Goal: Task Accomplishment & Management: Manage account settings

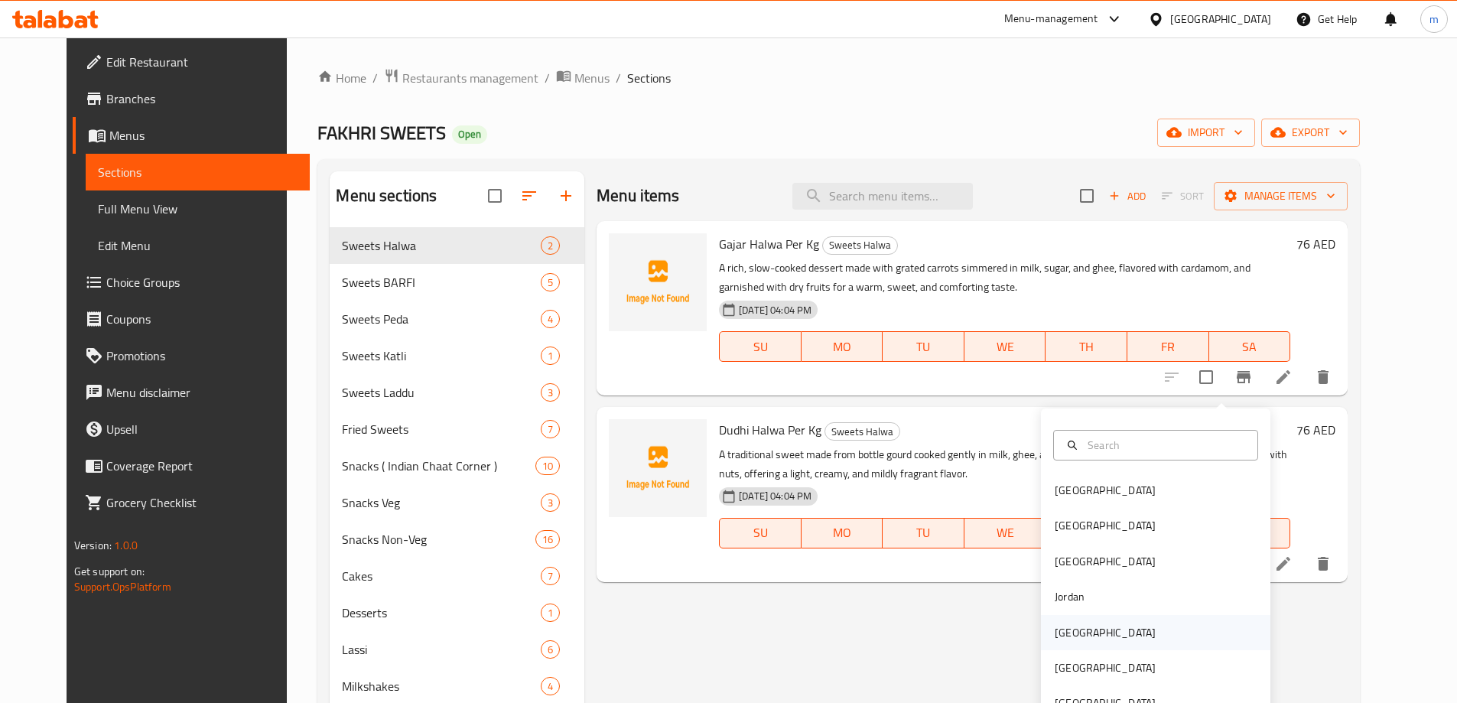
scroll to position [369, 0]
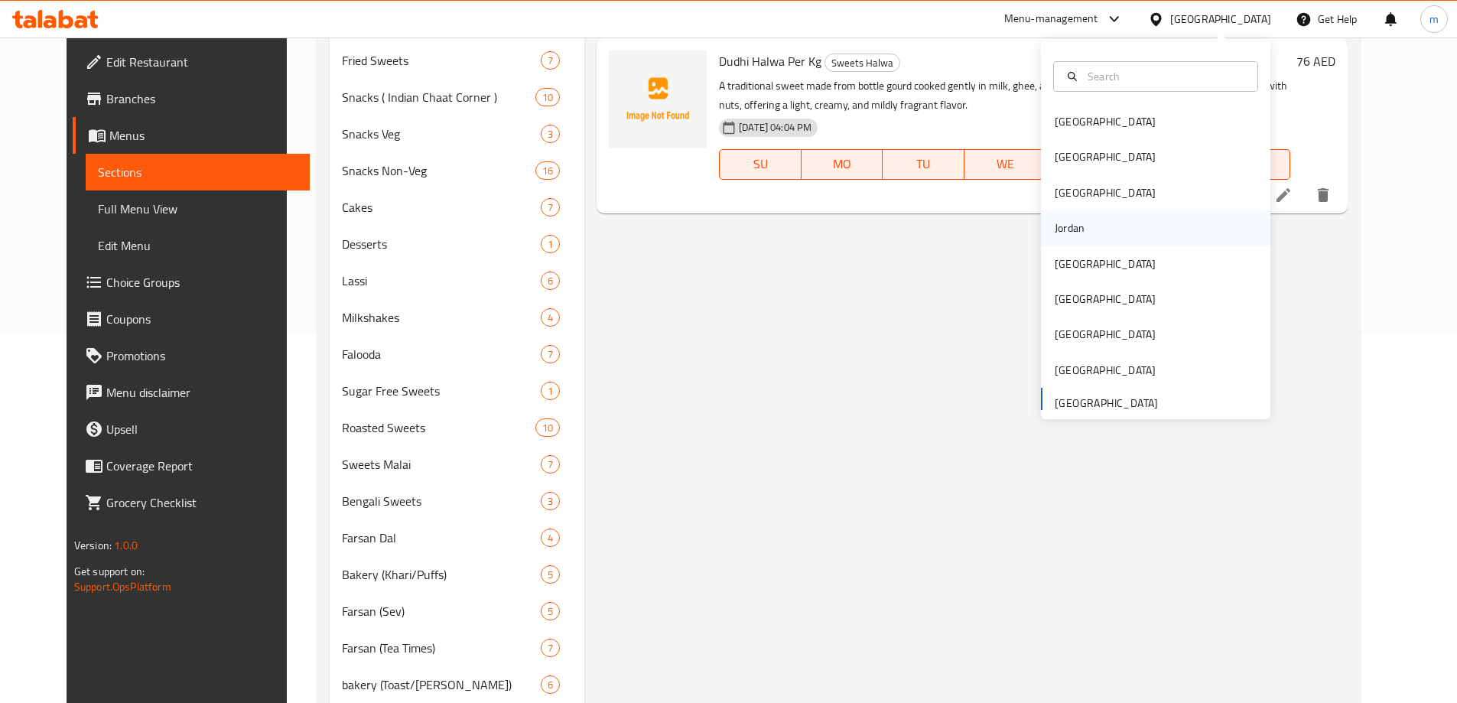
click at [1101, 216] on div "Jordan" at bounding box center [1155, 227] width 229 height 35
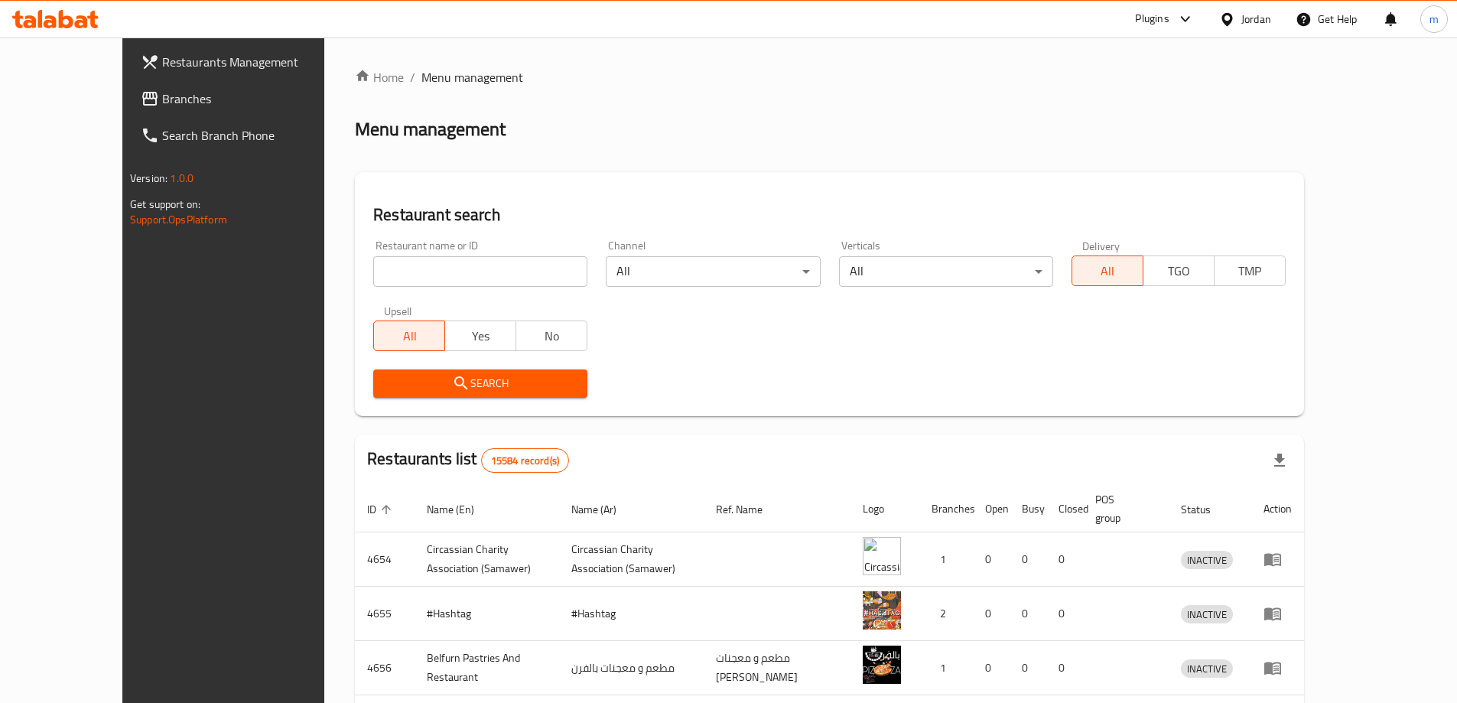
click at [1236, 19] on div at bounding box center [1230, 19] width 22 height 17
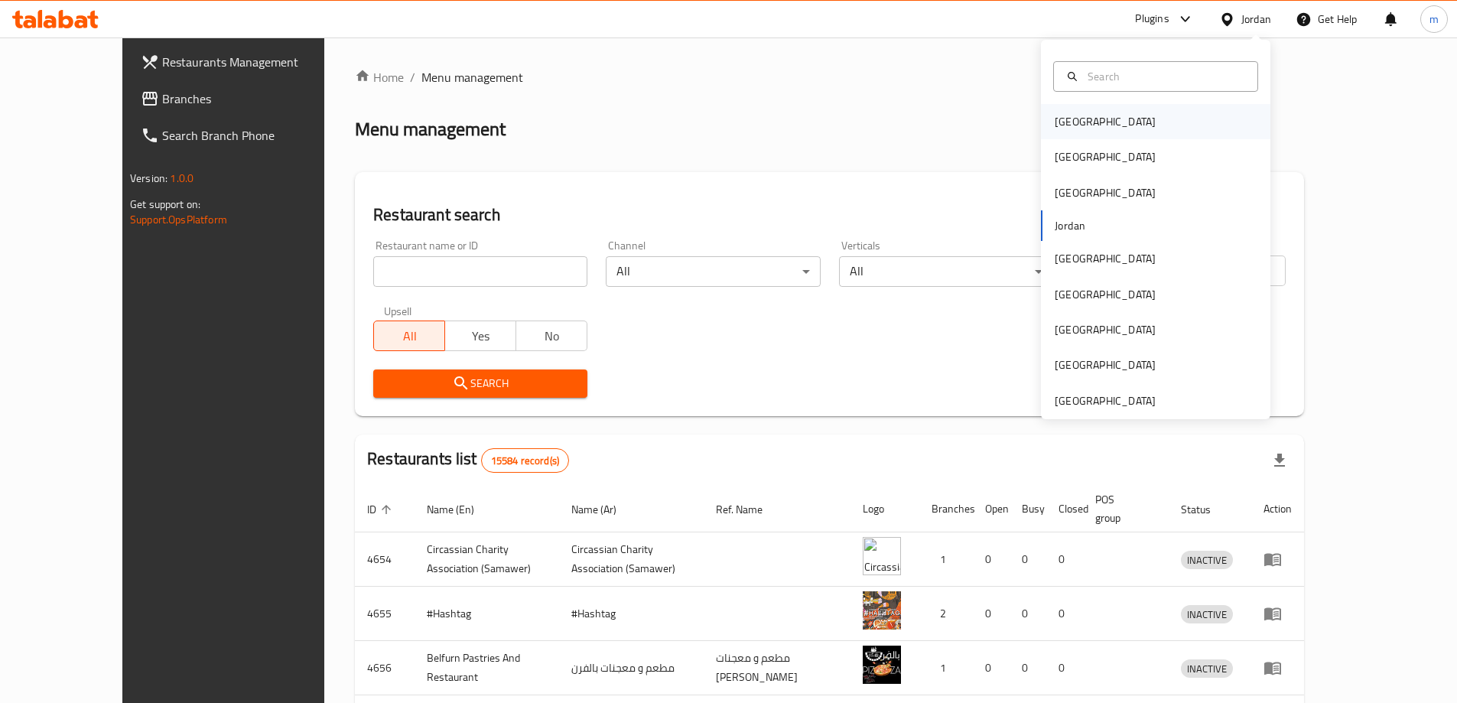
click at [1085, 122] on div "[GEOGRAPHIC_DATA]" at bounding box center [1105, 121] width 125 height 35
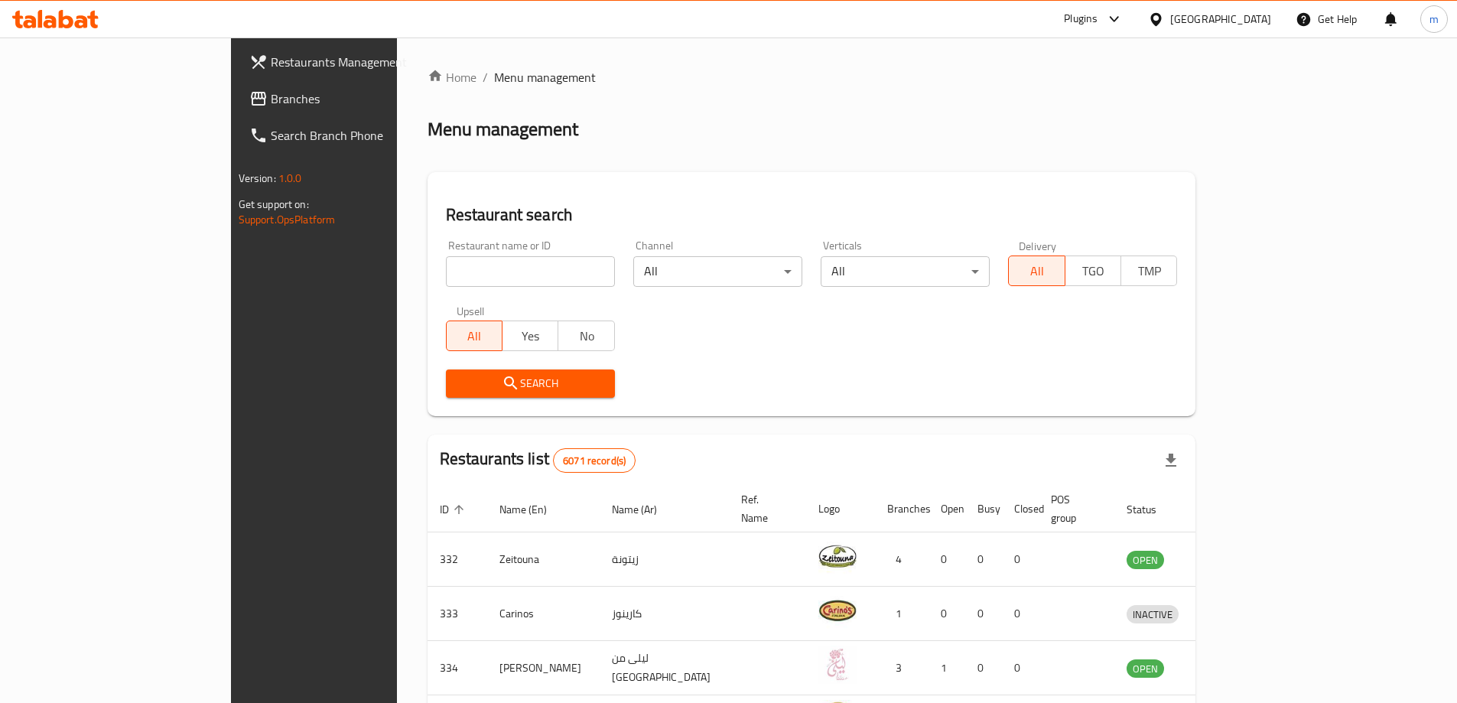
click at [237, 86] on link "Branches" at bounding box center [355, 98] width 237 height 37
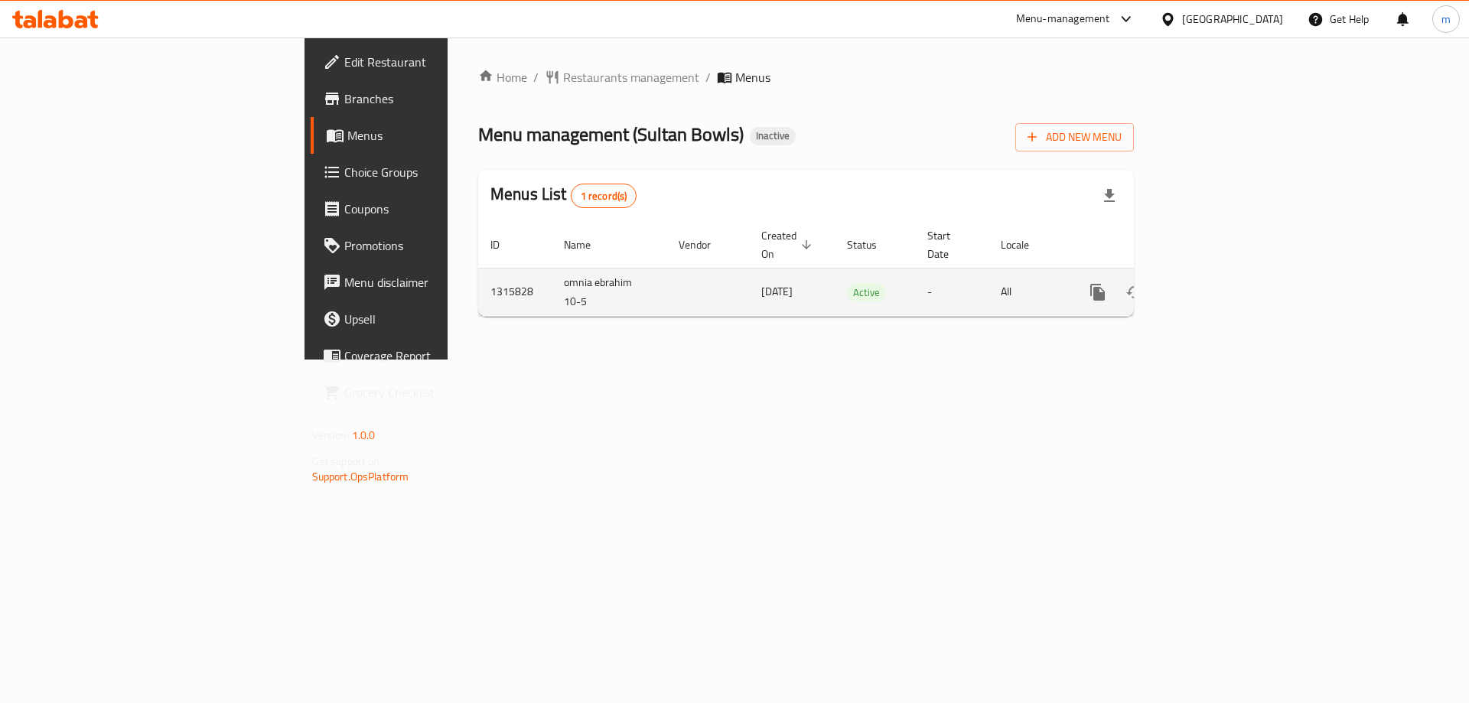
click at [1217, 283] on icon "enhanced table" at bounding box center [1208, 292] width 18 height 18
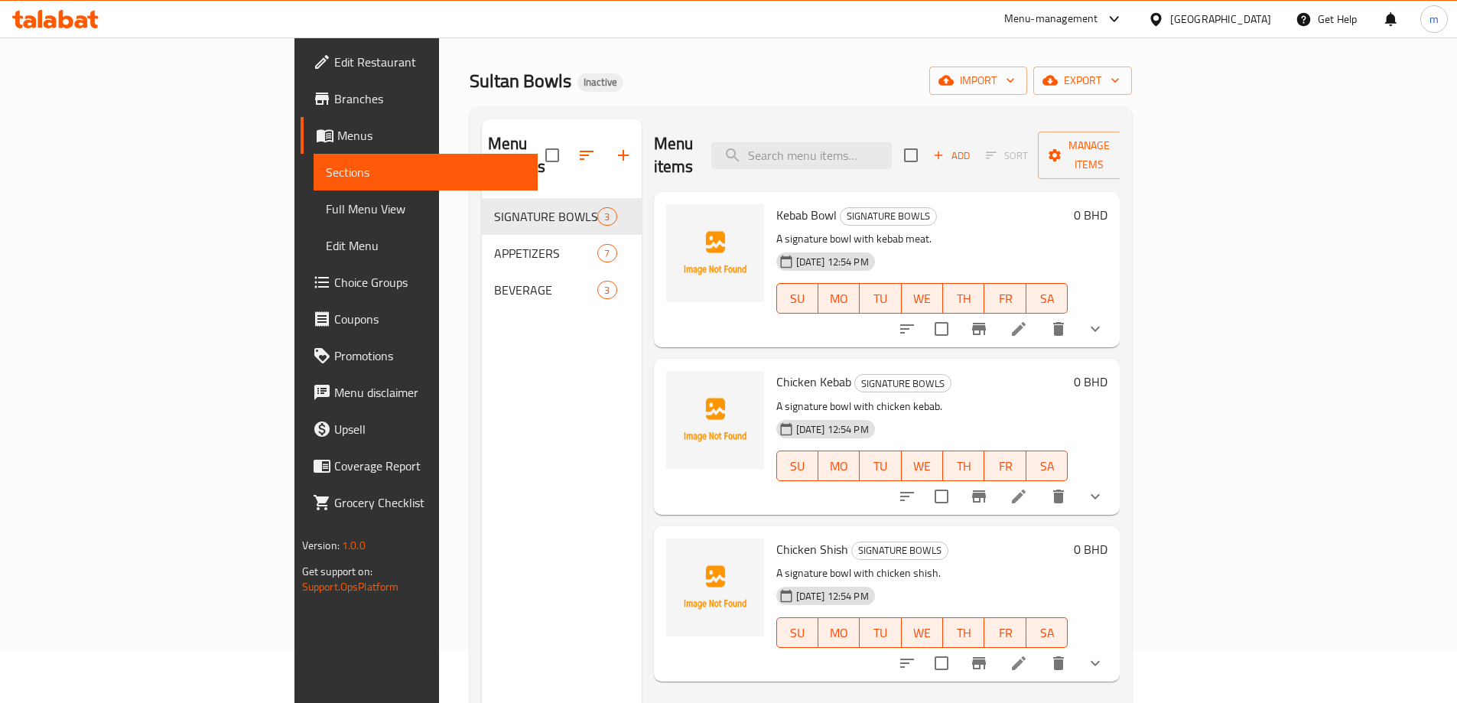
scroll to position [76, 0]
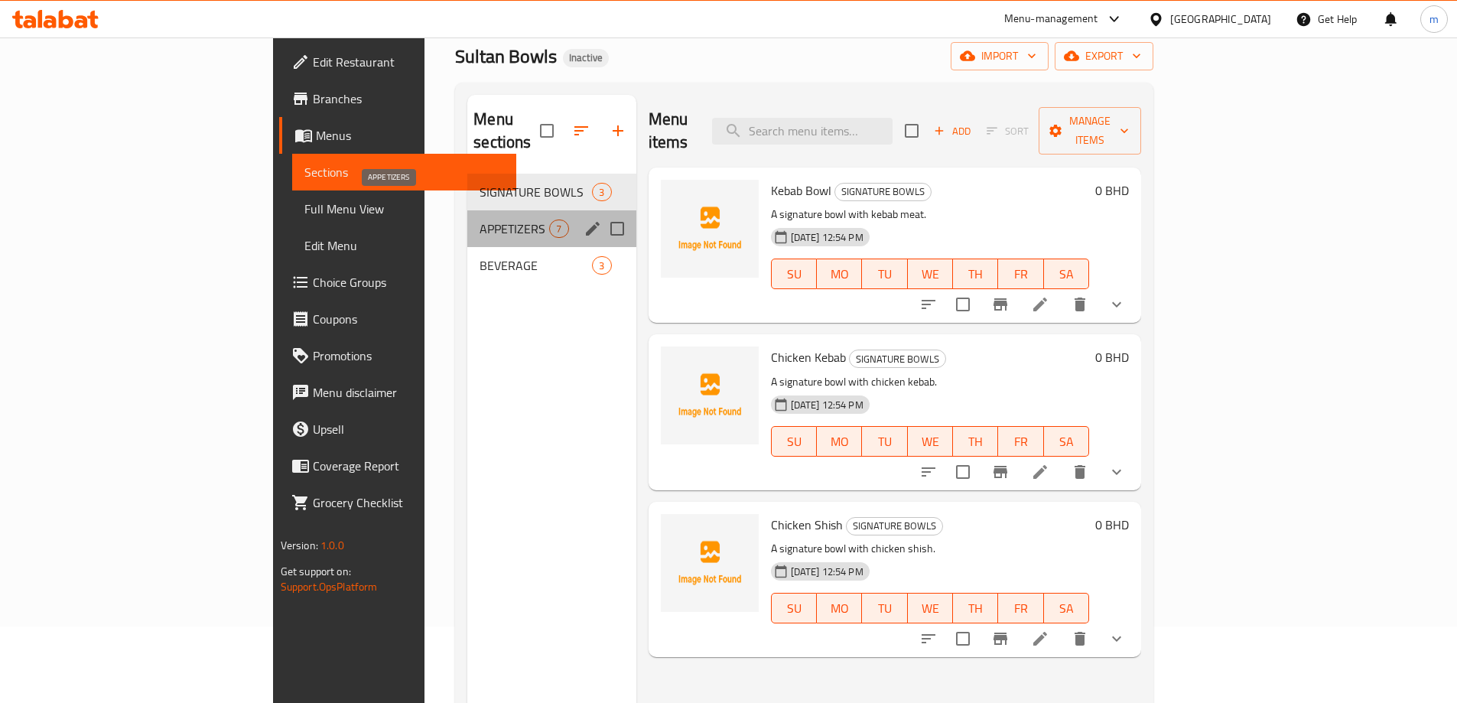
click at [480, 220] on span "APPETIZERS" at bounding box center [515, 229] width 70 height 18
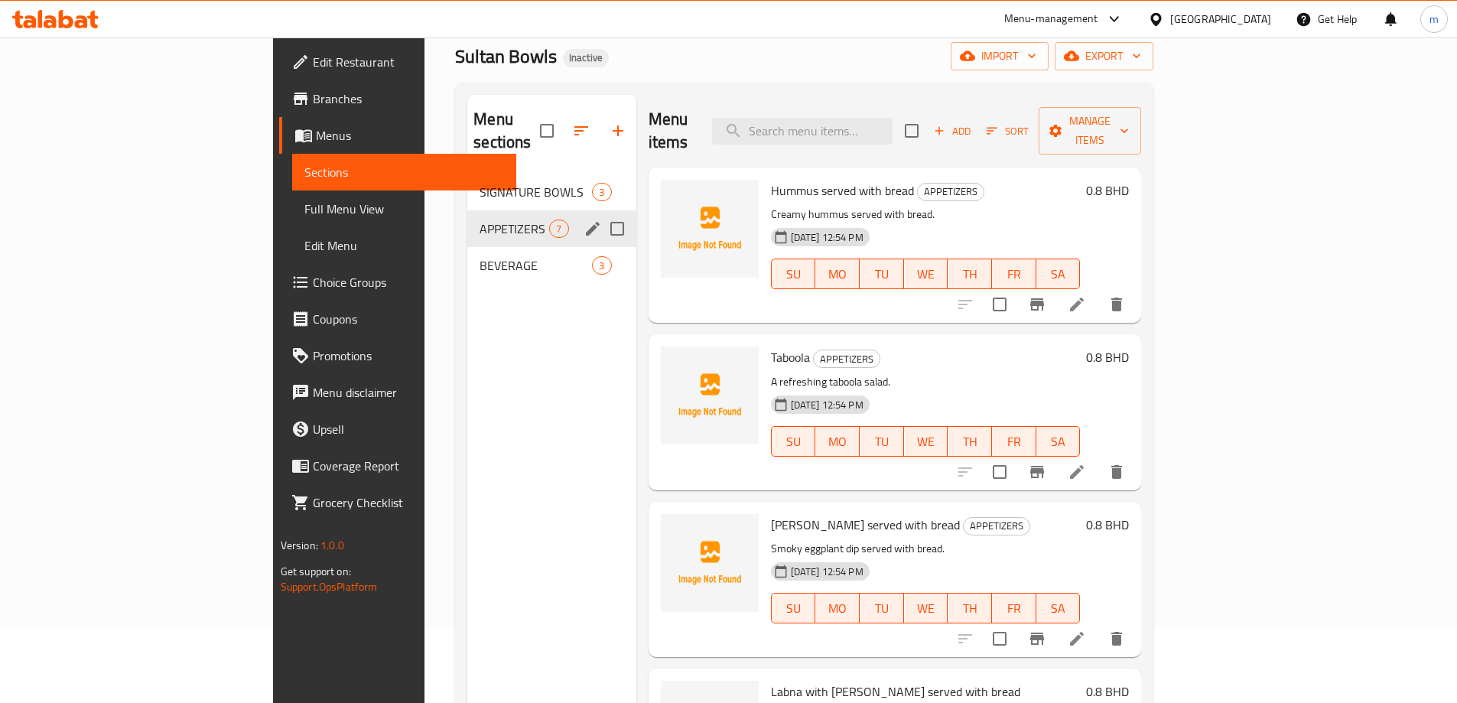
click at [601, 213] on input "Menu sections" at bounding box center [617, 229] width 32 height 32
checkbox input "true"
click at [601, 249] on input "Menu sections" at bounding box center [617, 265] width 32 height 32
checkbox input "true"
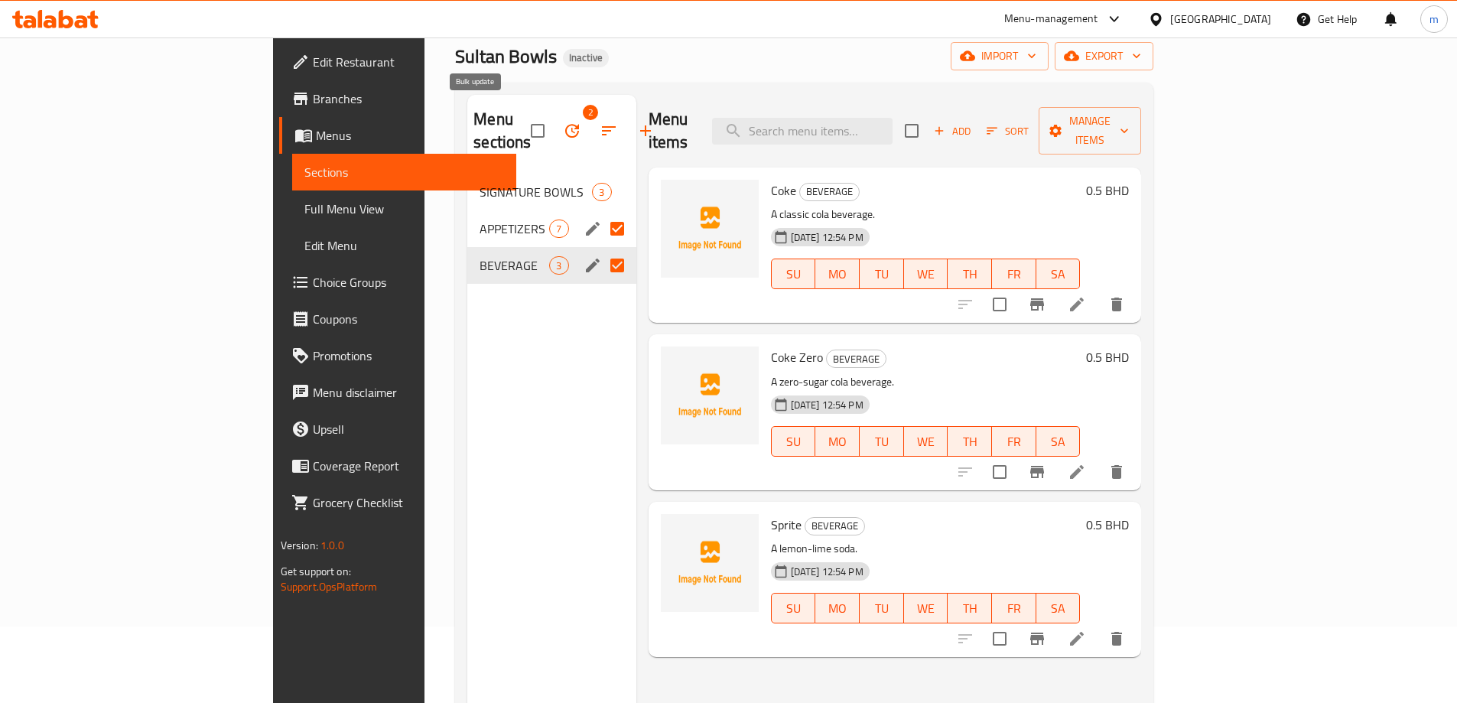
click at [563, 122] on icon "button" at bounding box center [572, 131] width 18 height 18
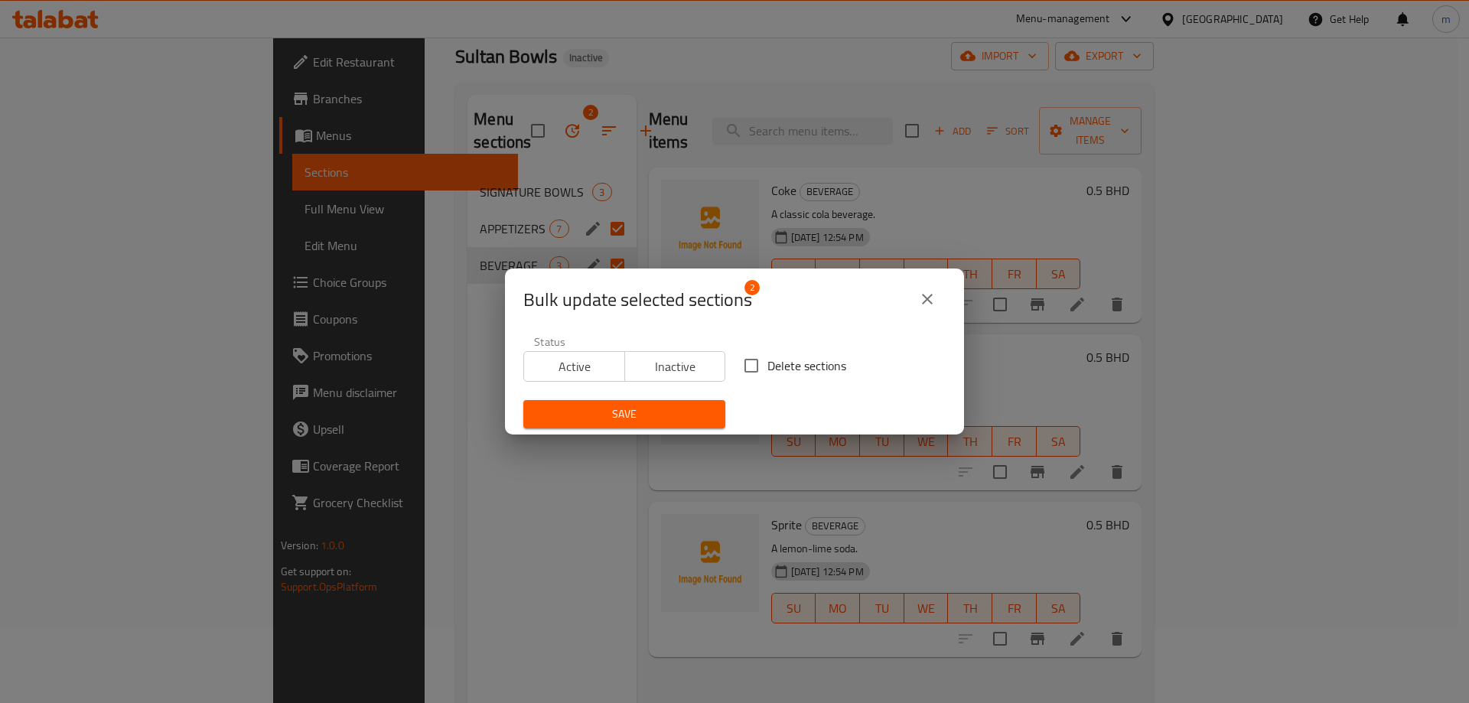
click at [757, 362] on input "Delete sections" at bounding box center [751, 366] width 32 height 32
checkbox input "true"
click at [699, 412] on span "Save" at bounding box center [623, 414] width 177 height 19
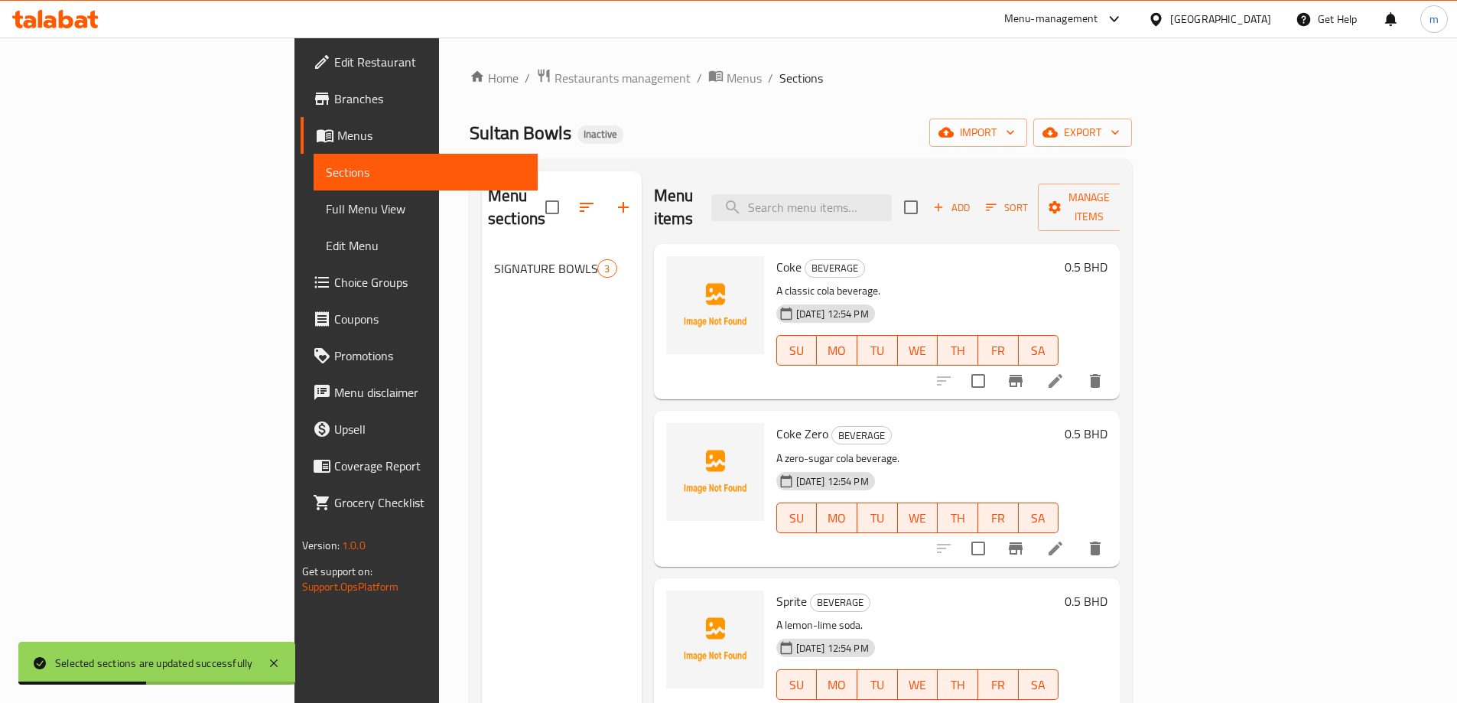
click at [685, 106] on div "Home / Restaurants management / Menus / Sections Sultan Bowls Inactive import e…" at bounding box center [801, 477] width 662 height 818
click at [1015, 130] on span "import" at bounding box center [978, 132] width 73 height 19
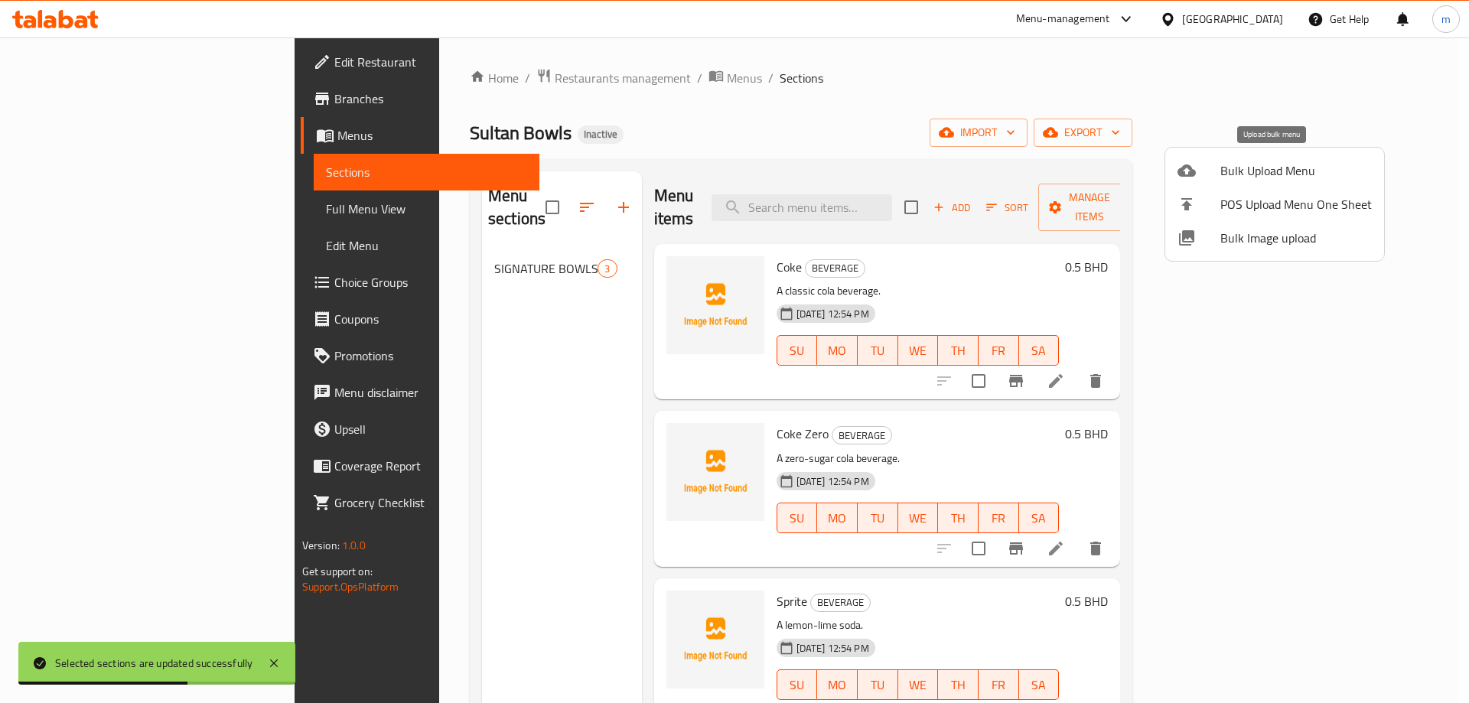
click at [1221, 177] on span "Bulk Upload Menu" at bounding box center [1295, 170] width 151 height 18
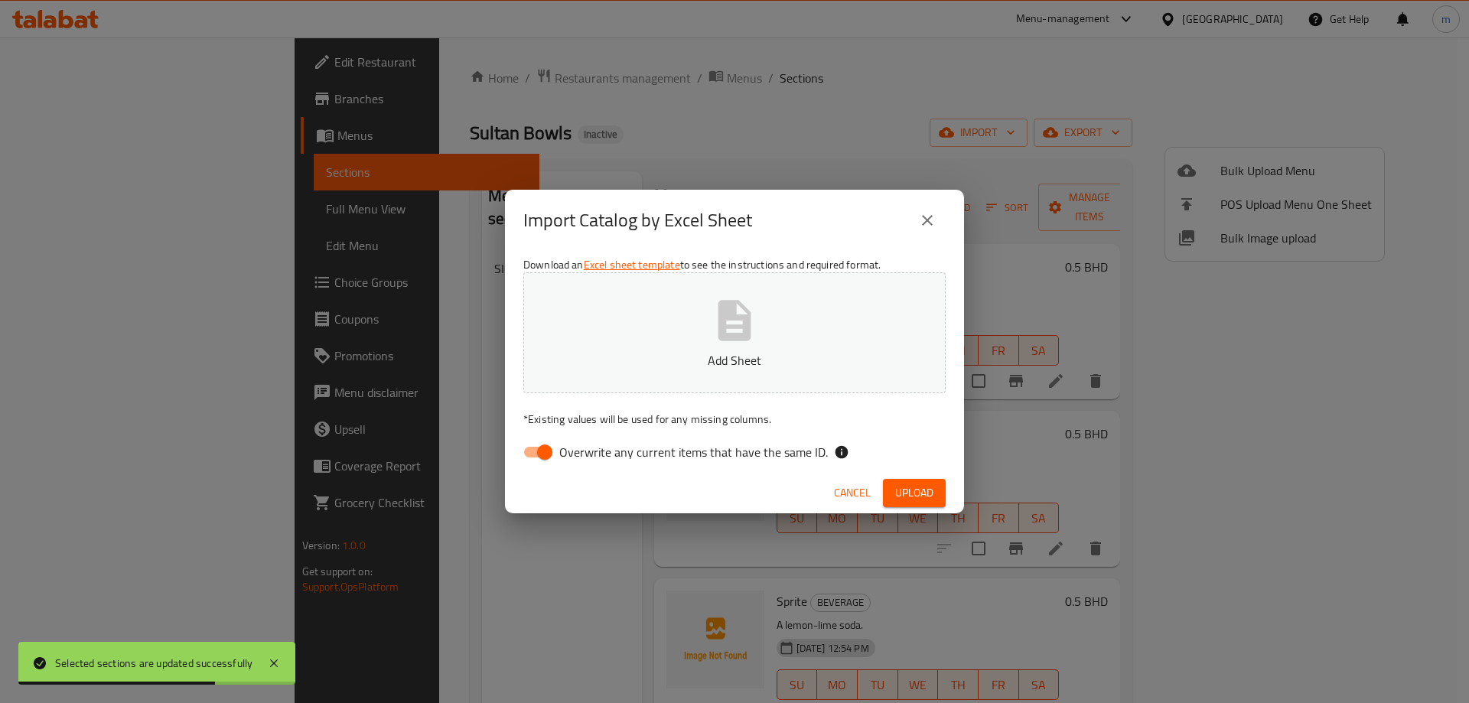
click at [538, 457] on input "Overwrite any current items that have the same ID." at bounding box center [544, 452] width 87 height 29
checkbox input "false"
click at [906, 500] on span "Upload" at bounding box center [914, 492] width 38 height 19
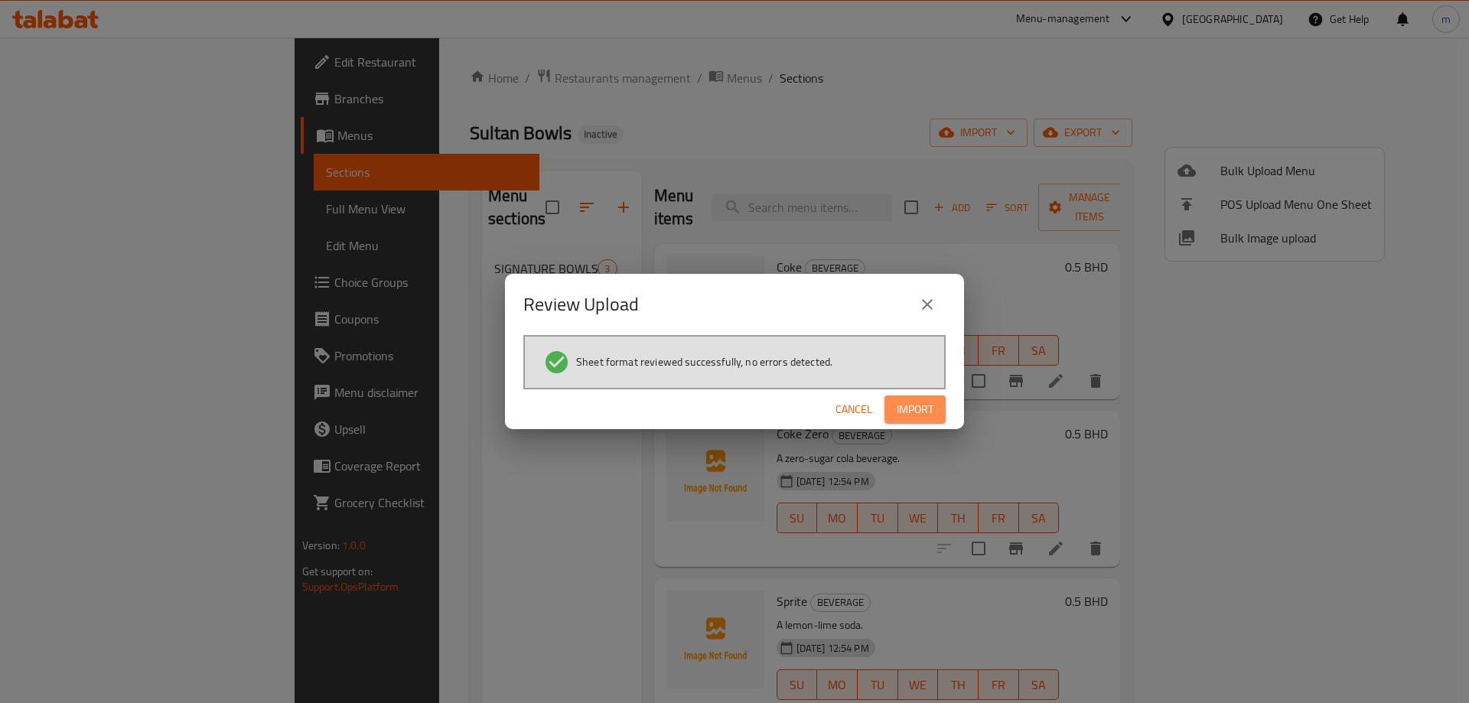
click at [921, 413] on span "Import" at bounding box center [914, 409] width 37 height 19
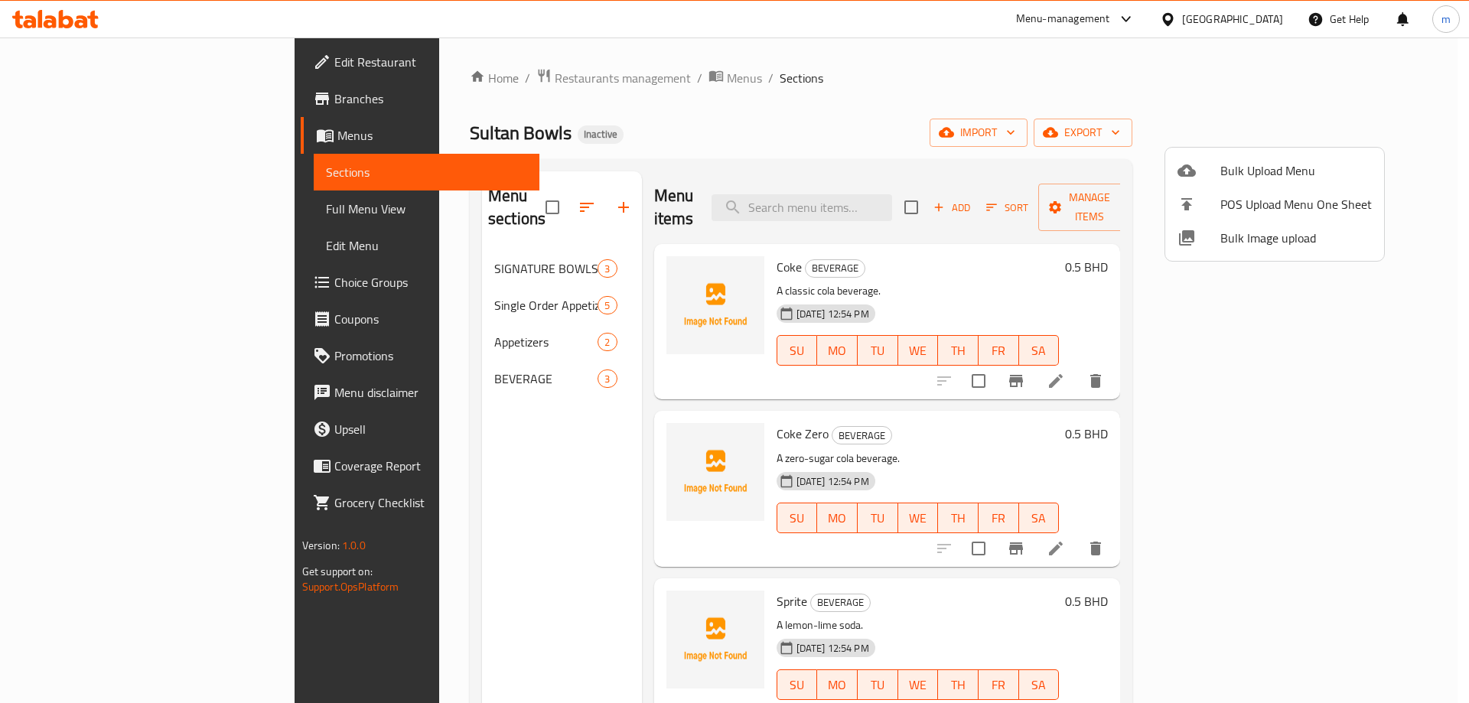
click at [389, 284] on div at bounding box center [734, 351] width 1469 height 703
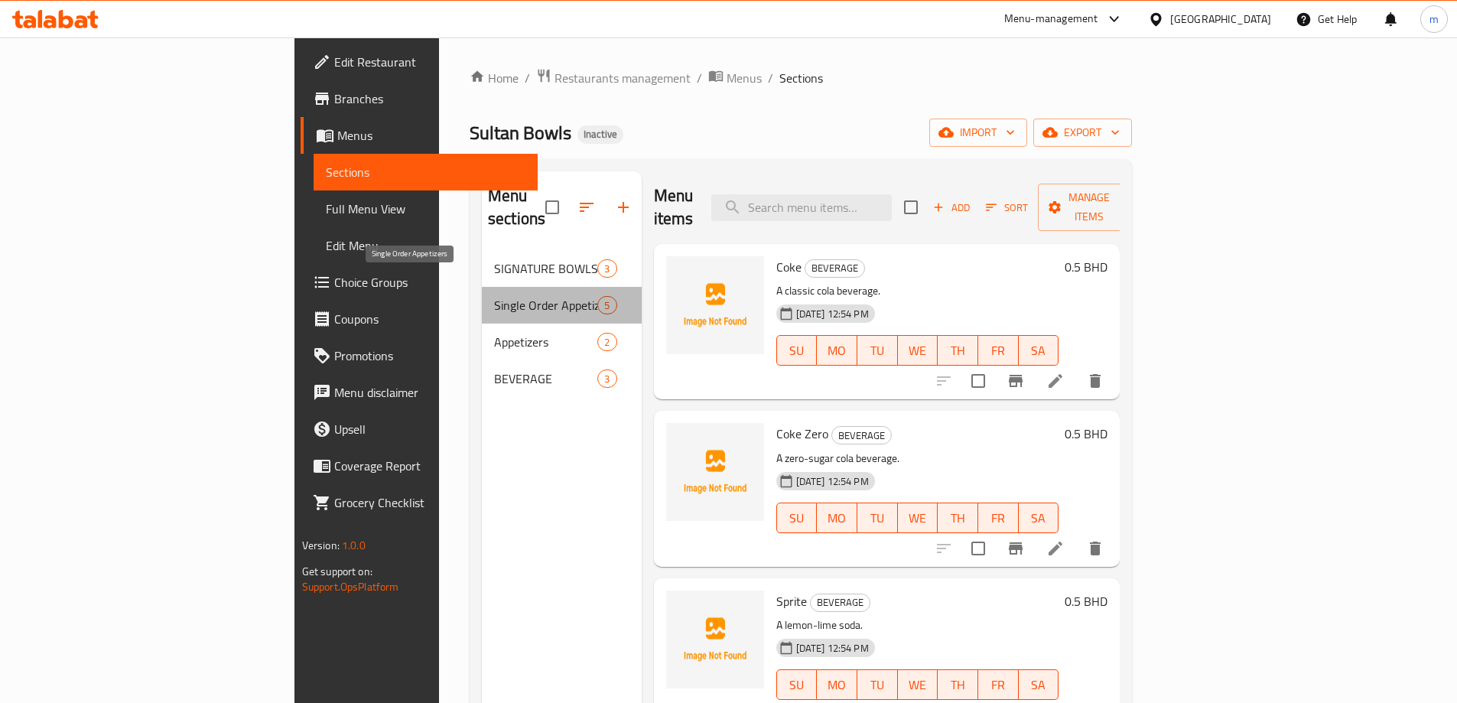
click at [494, 296] on span "Single Order Appetizers" at bounding box center [545, 305] width 103 height 18
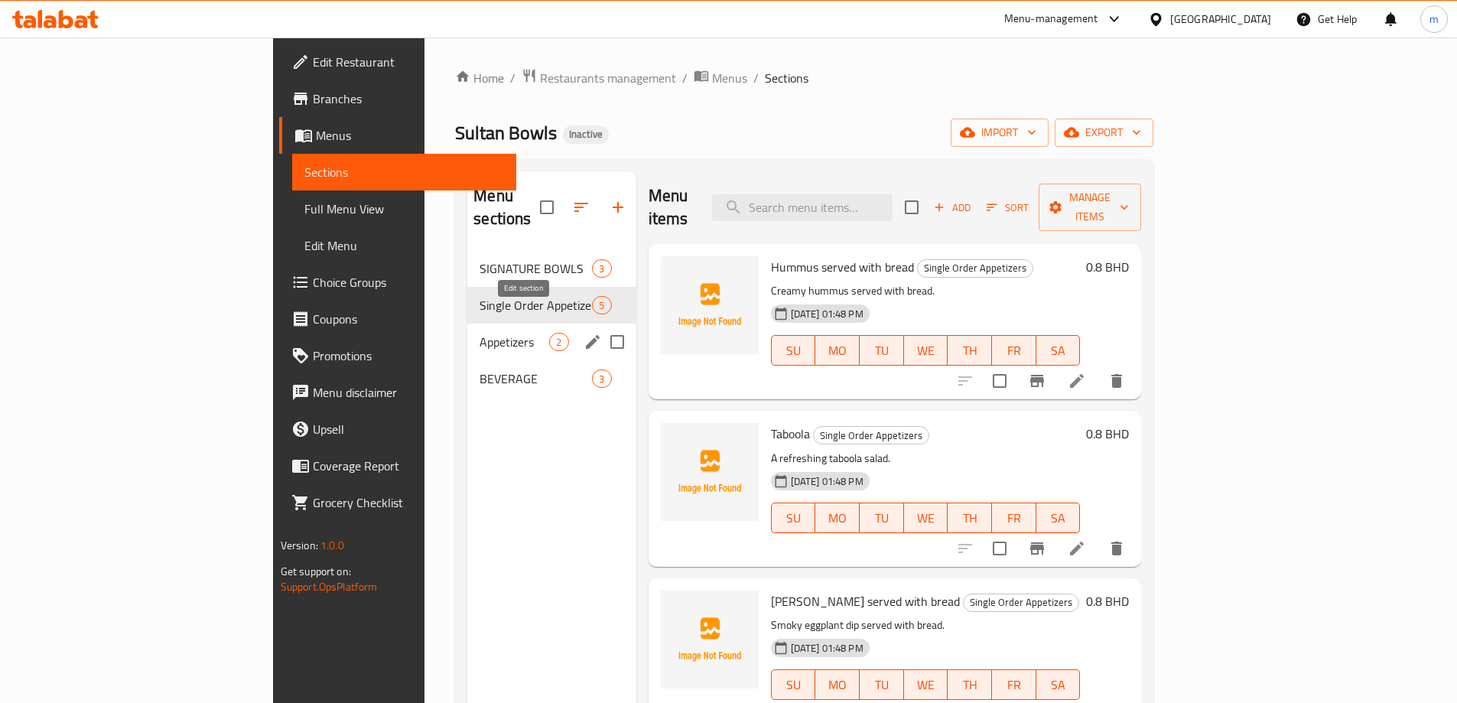
click at [586, 335] on icon "edit" at bounding box center [593, 342] width 14 height 14
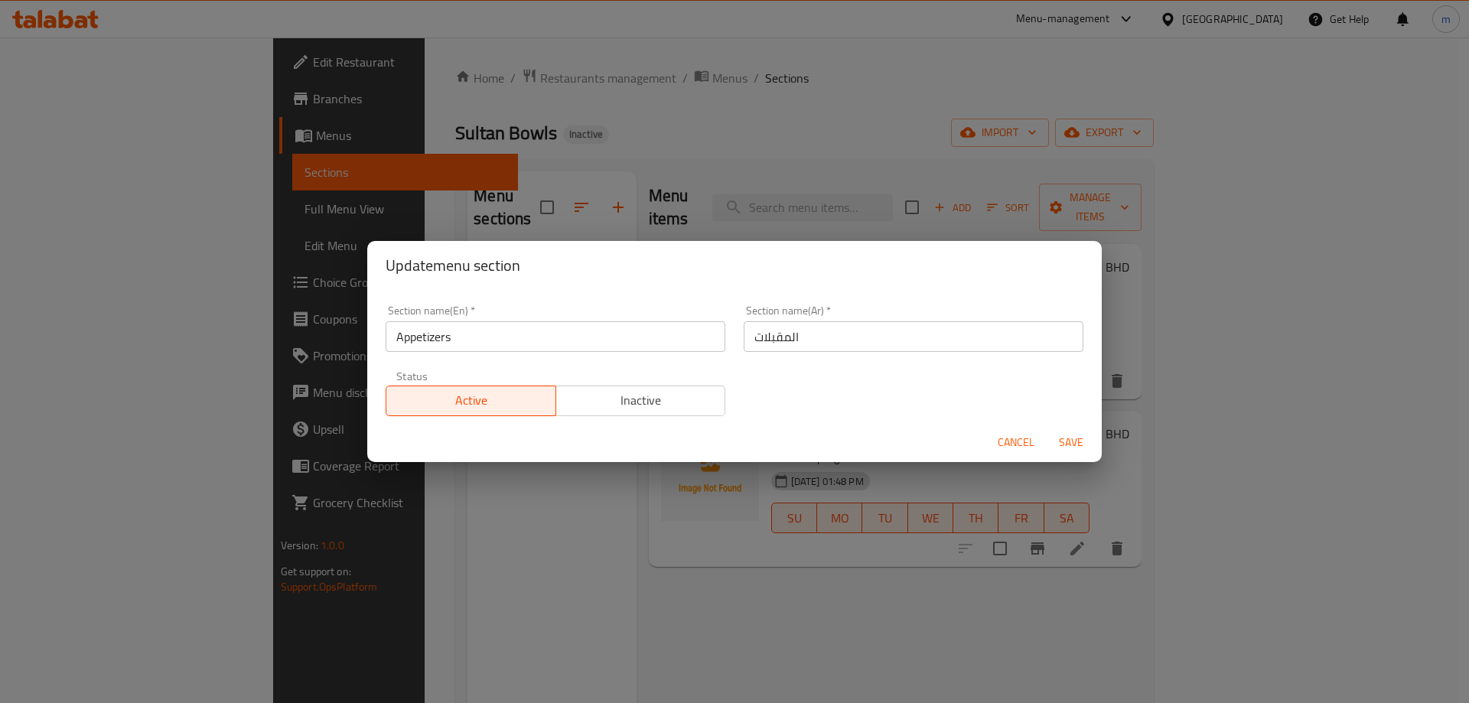
click at [494, 330] on input "Appetizers" at bounding box center [556, 336] width 340 height 31
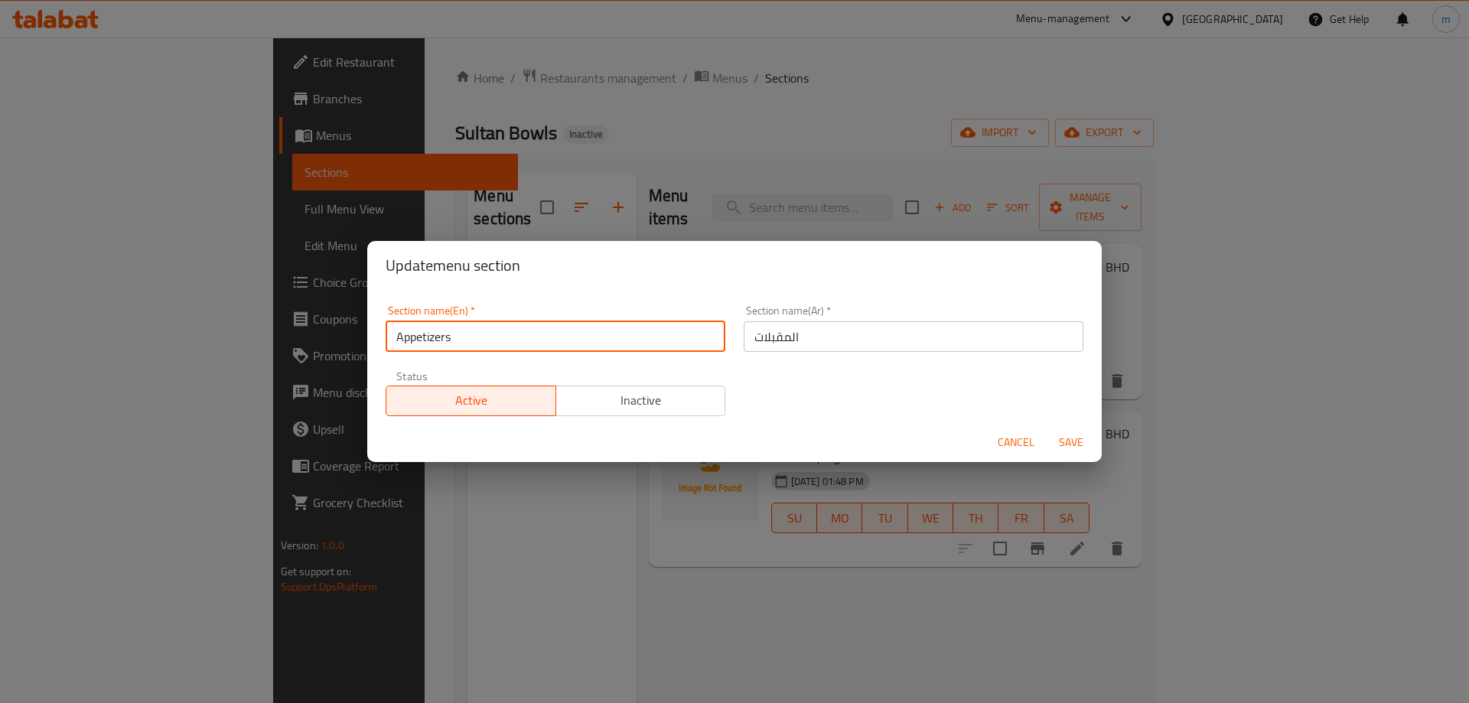
click at [494, 330] on input "Appetizers" at bounding box center [556, 336] width 340 height 31
type input "ي"
type input "SWEETS"
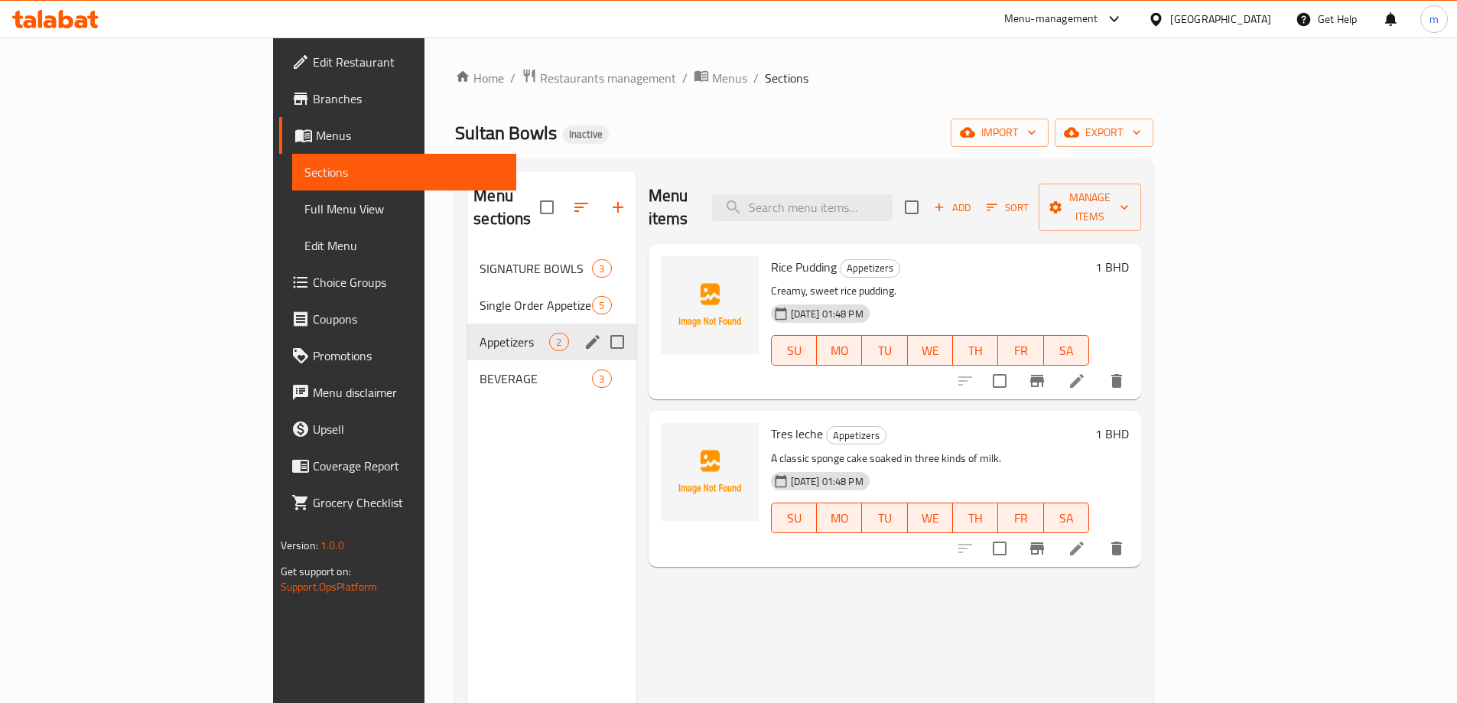
click at [601, 326] on input "Menu sections" at bounding box center [617, 342] width 32 height 32
checkbox input "true"
click at [584, 333] on icon "edit" at bounding box center [593, 342] width 18 height 18
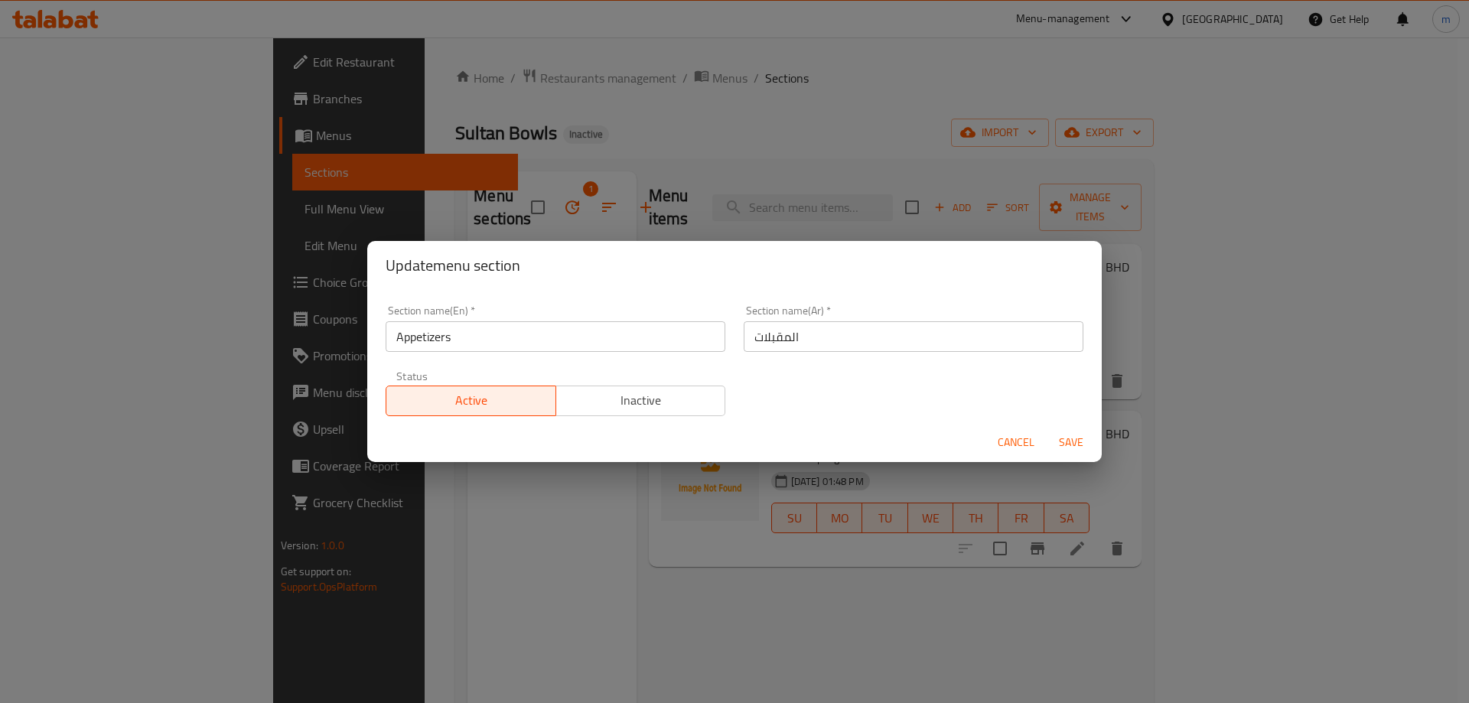
click at [430, 342] on input "Appetizers" at bounding box center [556, 336] width 340 height 31
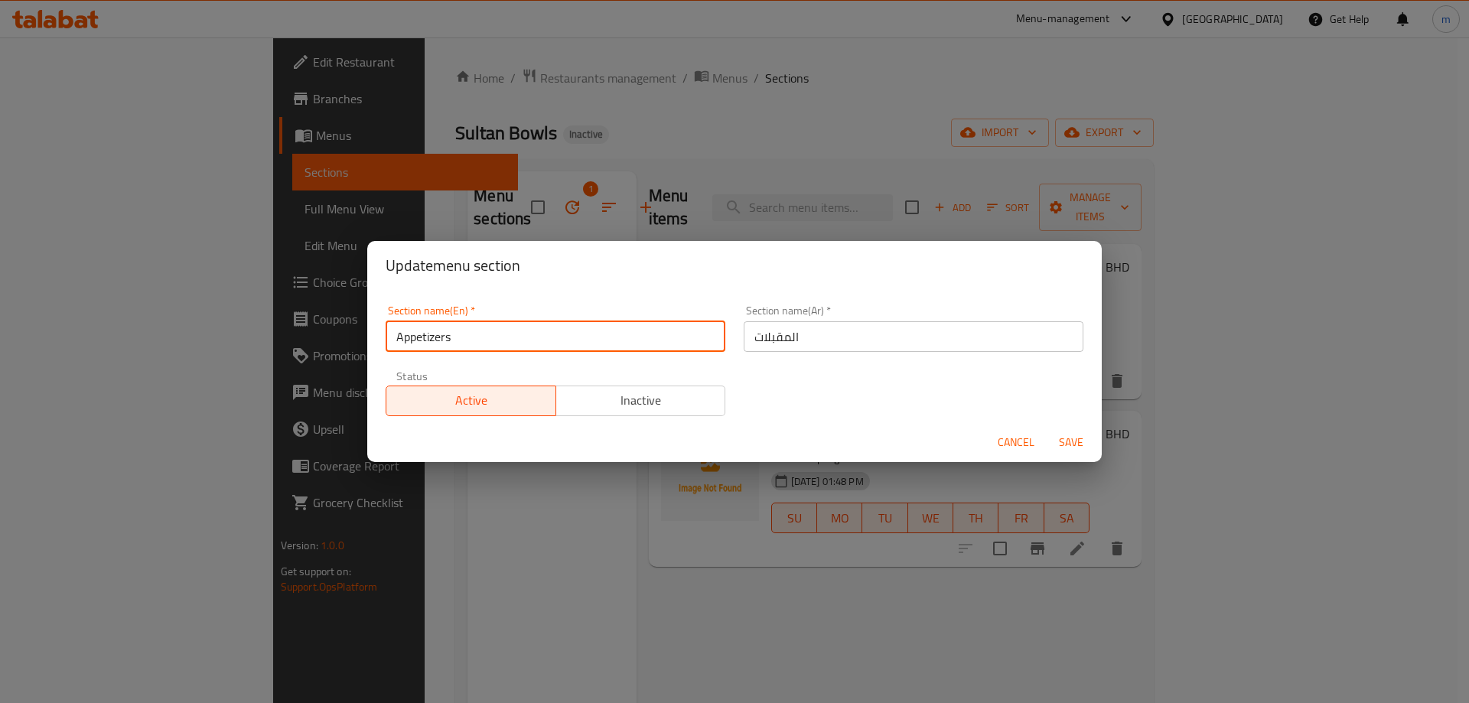
click at [430, 342] on input "Appetizers" at bounding box center [556, 336] width 340 height 31
type input "sweets"
click at [394, 342] on input "sweets" at bounding box center [556, 336] width 340 height 31
click at [782, 319] on div "Section name(Ar)   * المقبلات Section name(Ar) *" at bounding box center [914, 328] width 340 height 47
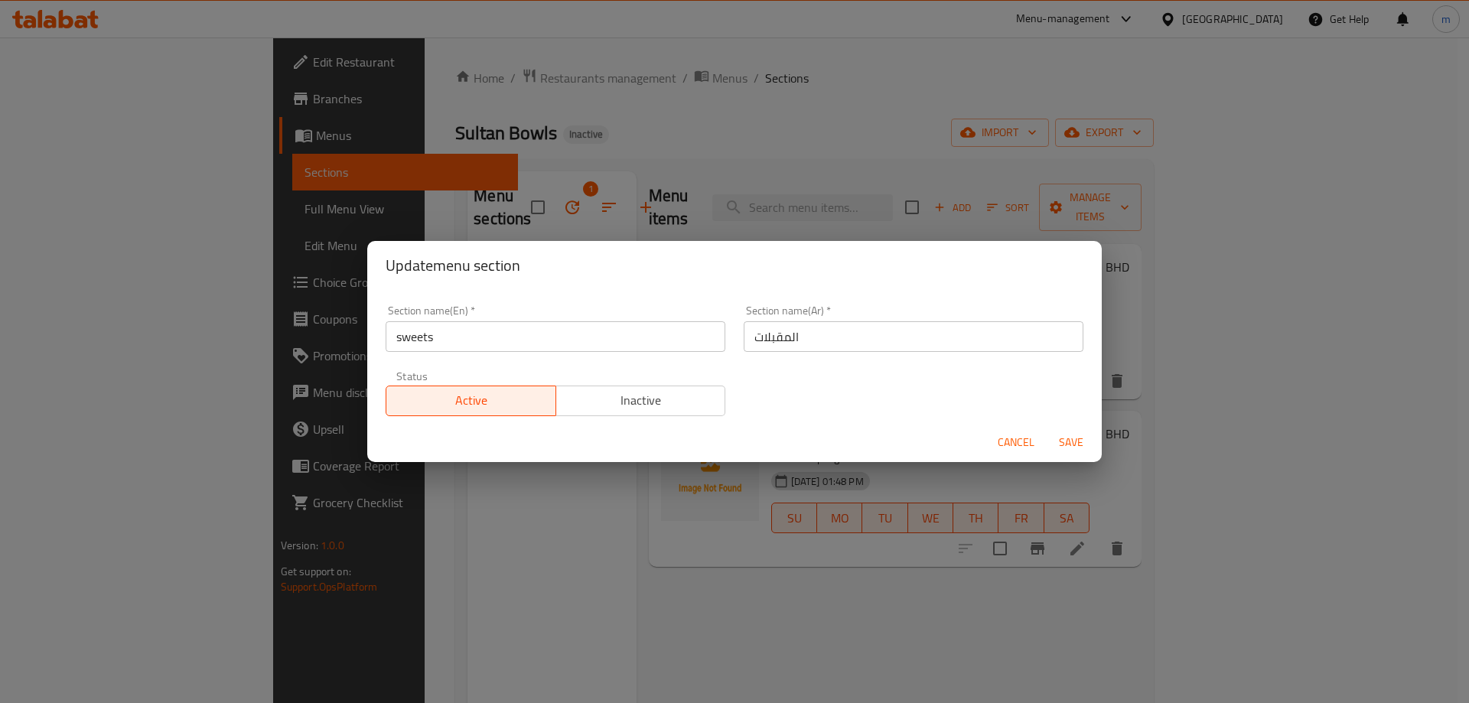
click at [783, 341] on input "المقبلات" at bounding box center [914, 336] width 340 height 31
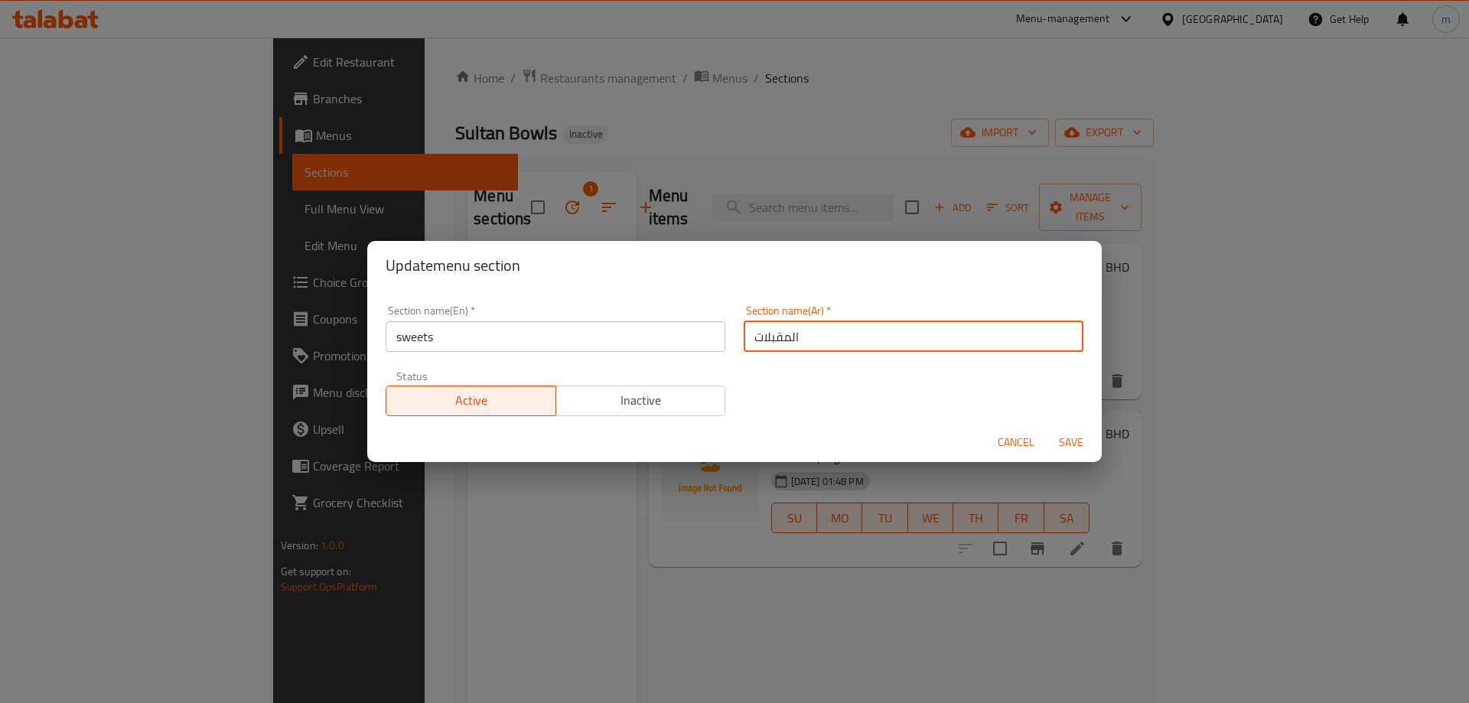
click at [783, 341] on input "المقبلات" at bounding box center [914, 336] width 340 height 31
click at [783, 341] on input "text" at bounding box center [914, 336] width 340 height 31
type input "H"
click at [792, 340] on input "ألحلويات" at bounding box center [914, 336] width 340 height 31
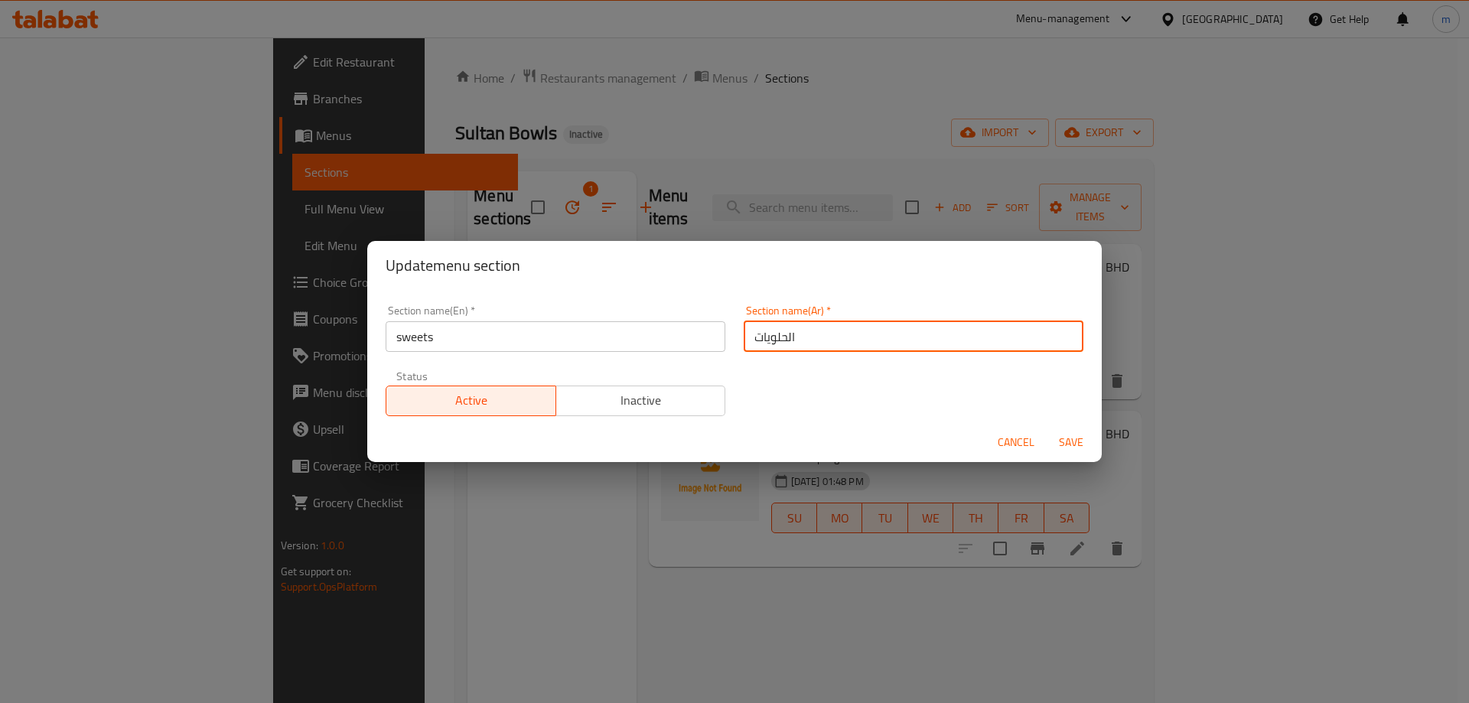
type input "الحلويات"
click at [1069, 434] on span "Save" at bounding box center [1071, 442] width 37 height 19
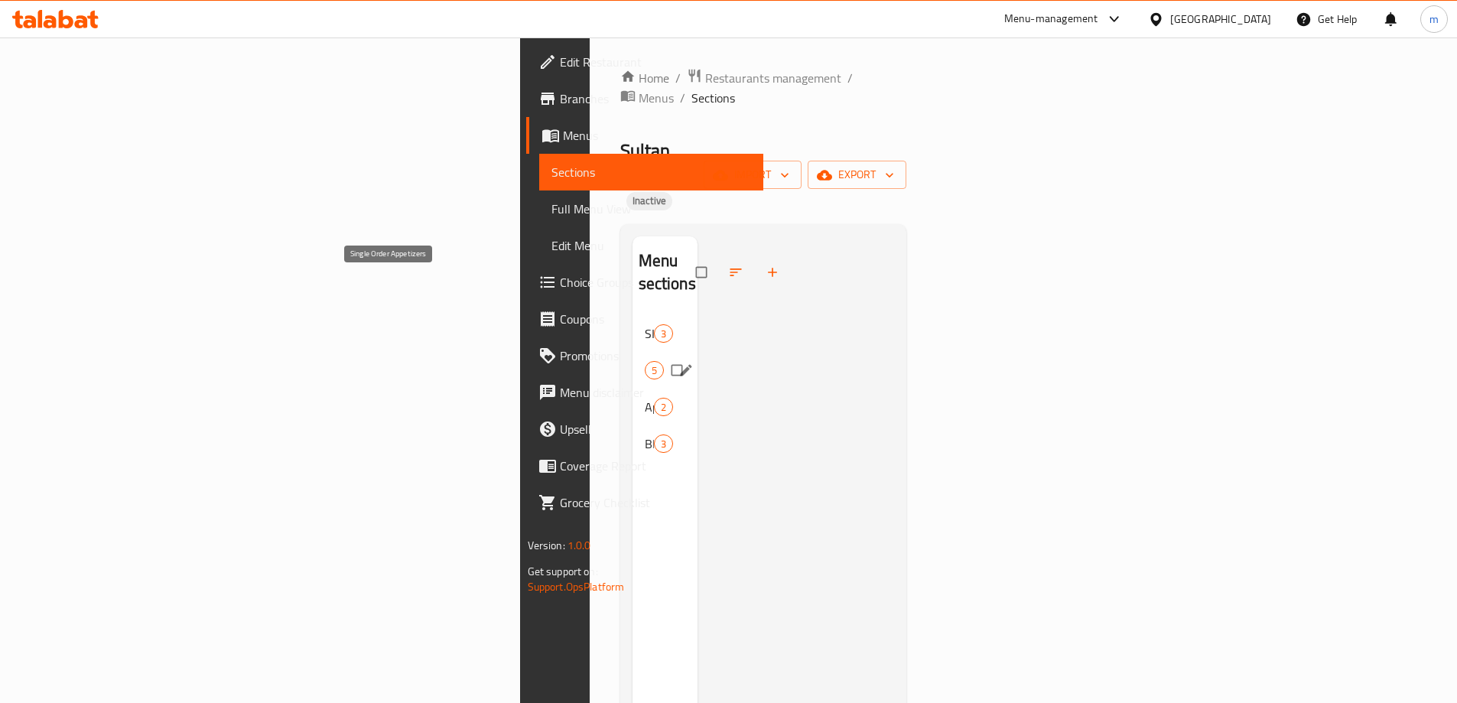
click at [645, 361] on span "Single Order Appetizers" at bounding box center [645, 370] width 0 height 18
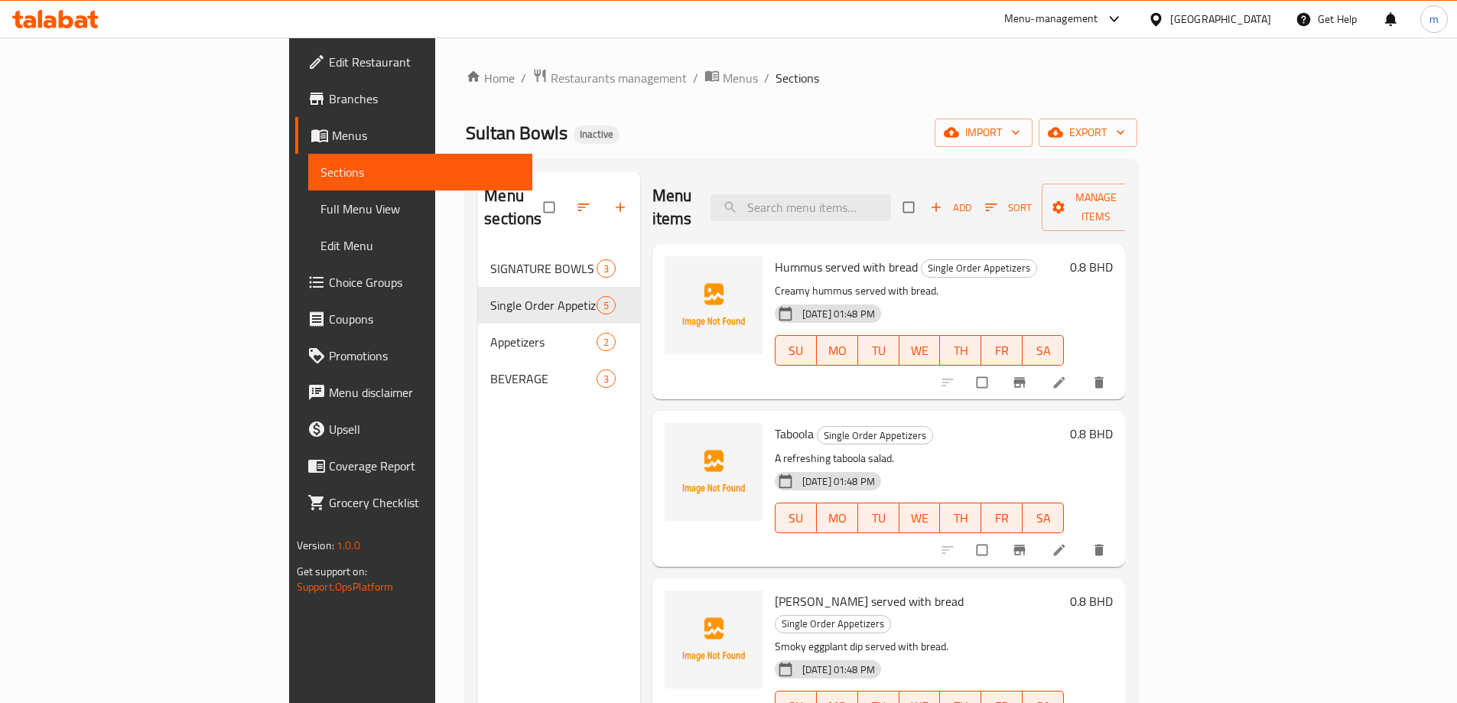
click at [321, 203] on span "Full Menu View" at bounding box center [421, 209] width 200 height 18
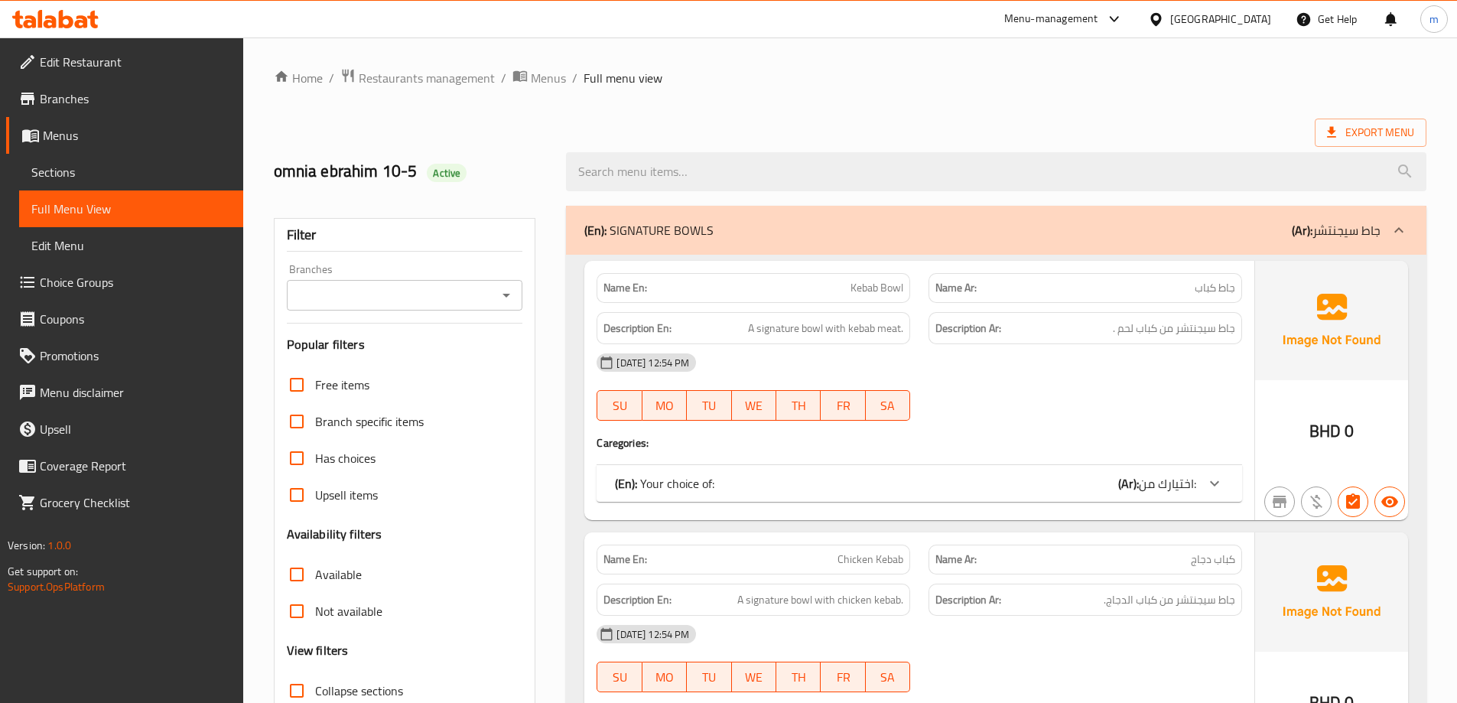
click at [332, 688] on span "Collapse sections" at bounding box center [359, 691] width 88 height 18
click at [315, 688] on input "Collapse sections" at bounding box center [296, 690] width 37 height 37
checkbox input "true"
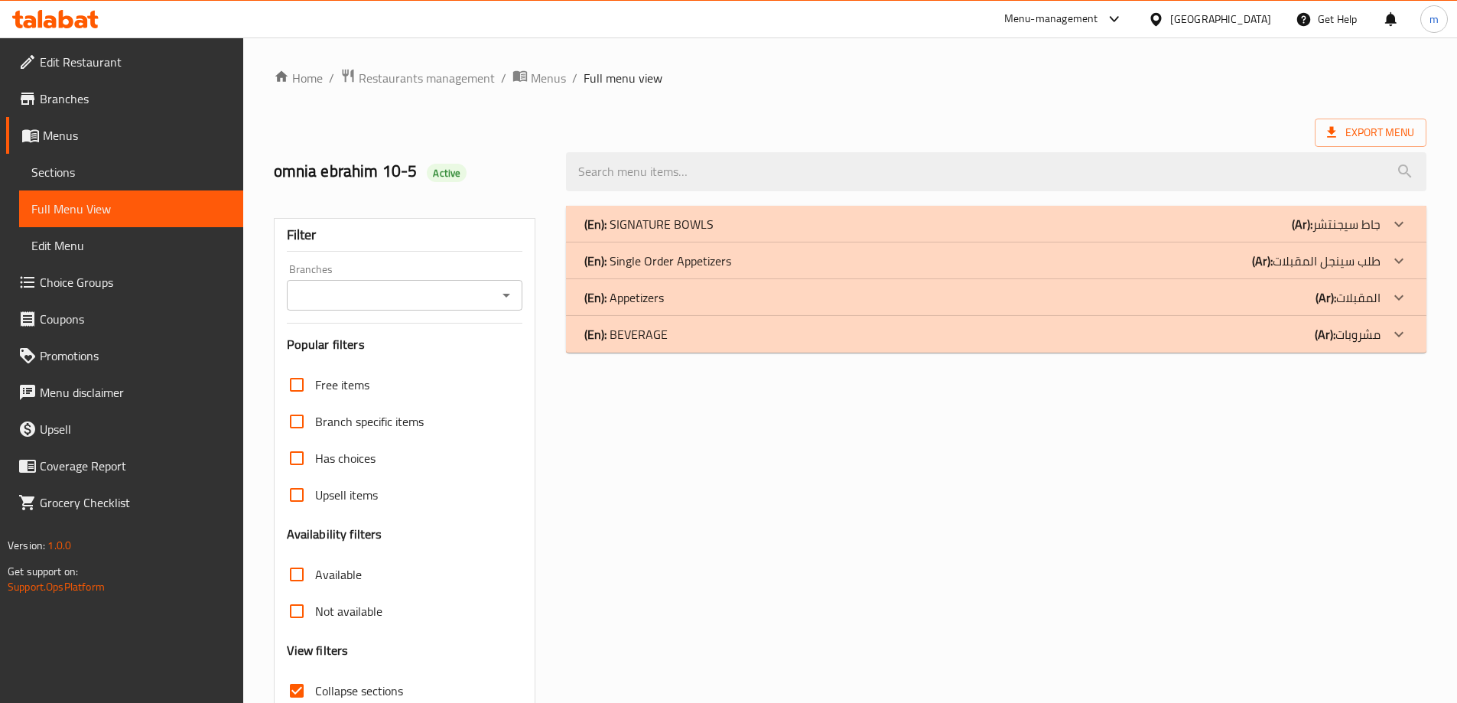
scroll to position [6, 0]
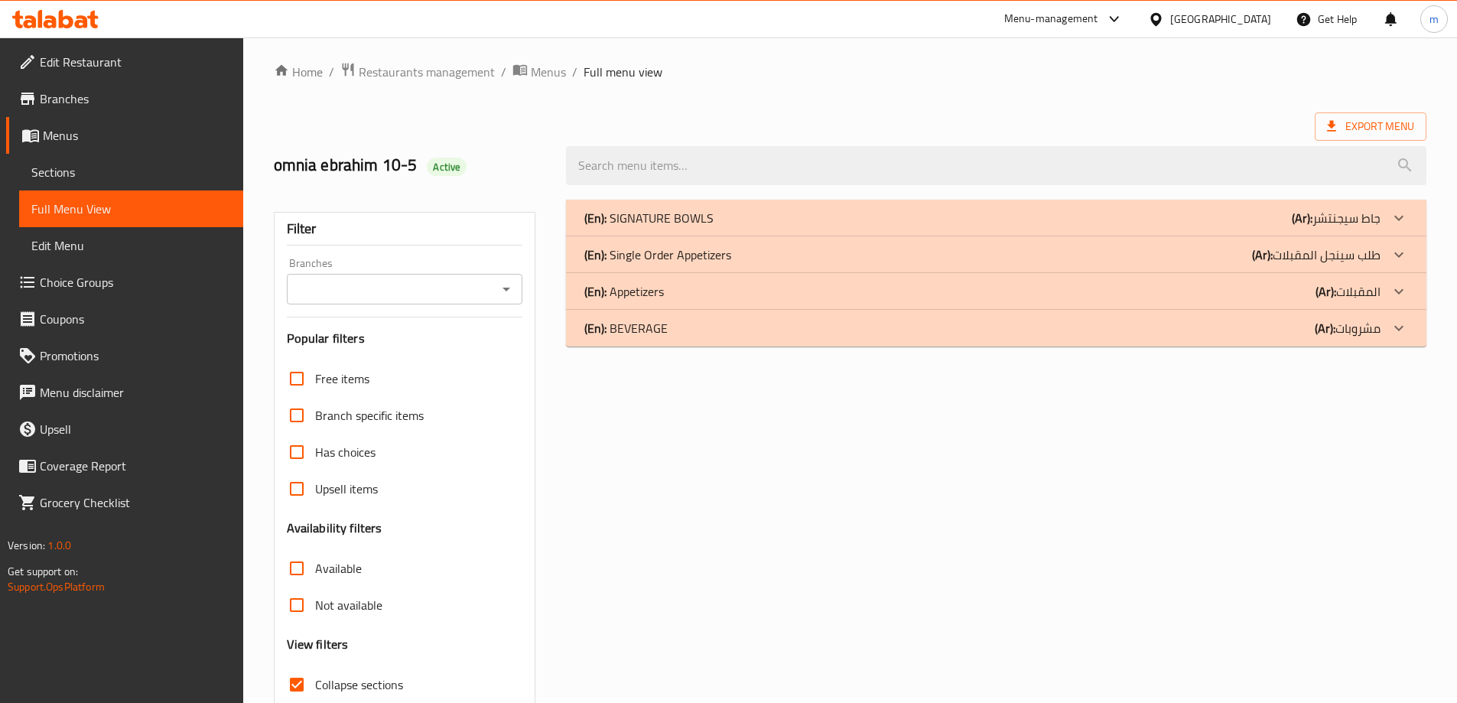
click at [1403, 256] on icon at bounding box center [1399, 255] width 18 height 18
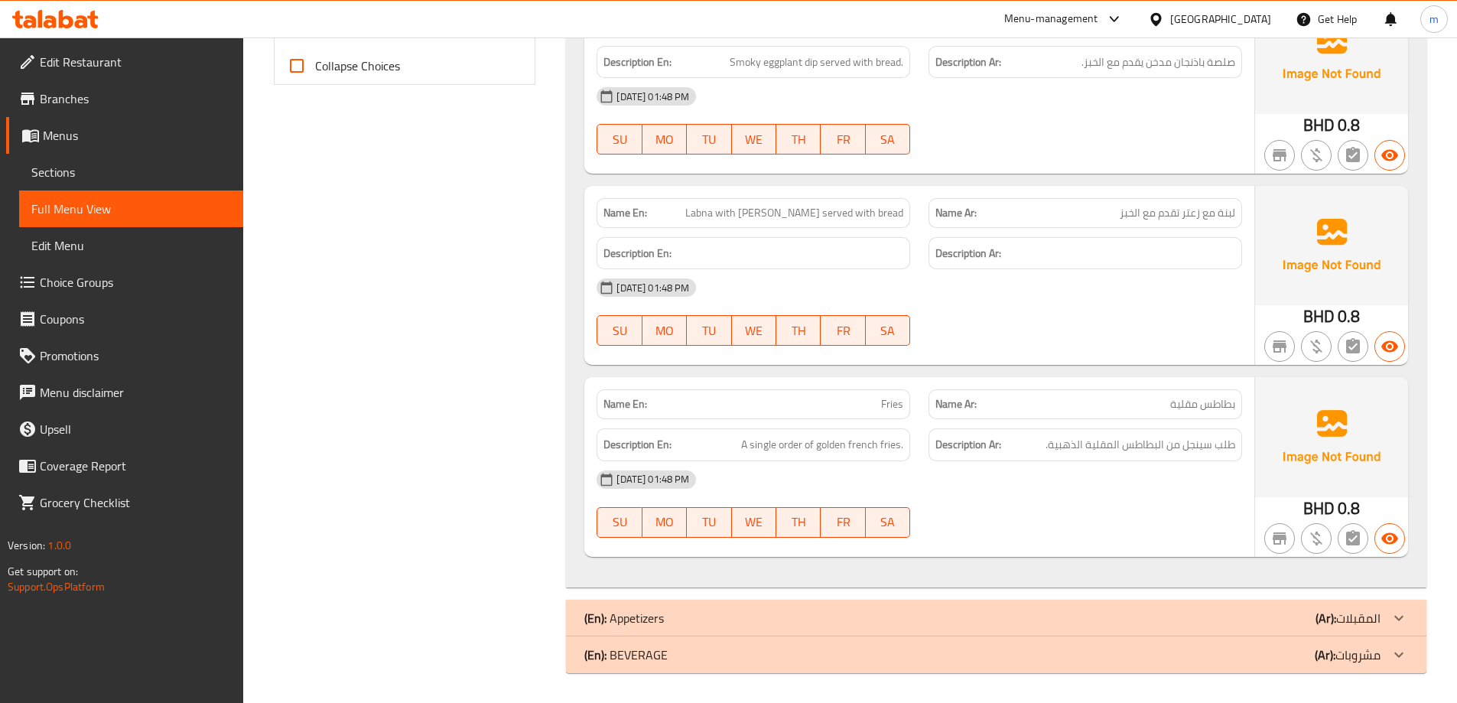
scroll to position [699, 0]
click at [1190, 612] on div "(En): Appetizers (Ar): المقبلات" at bounding box center [982, 617] width 796 height 18
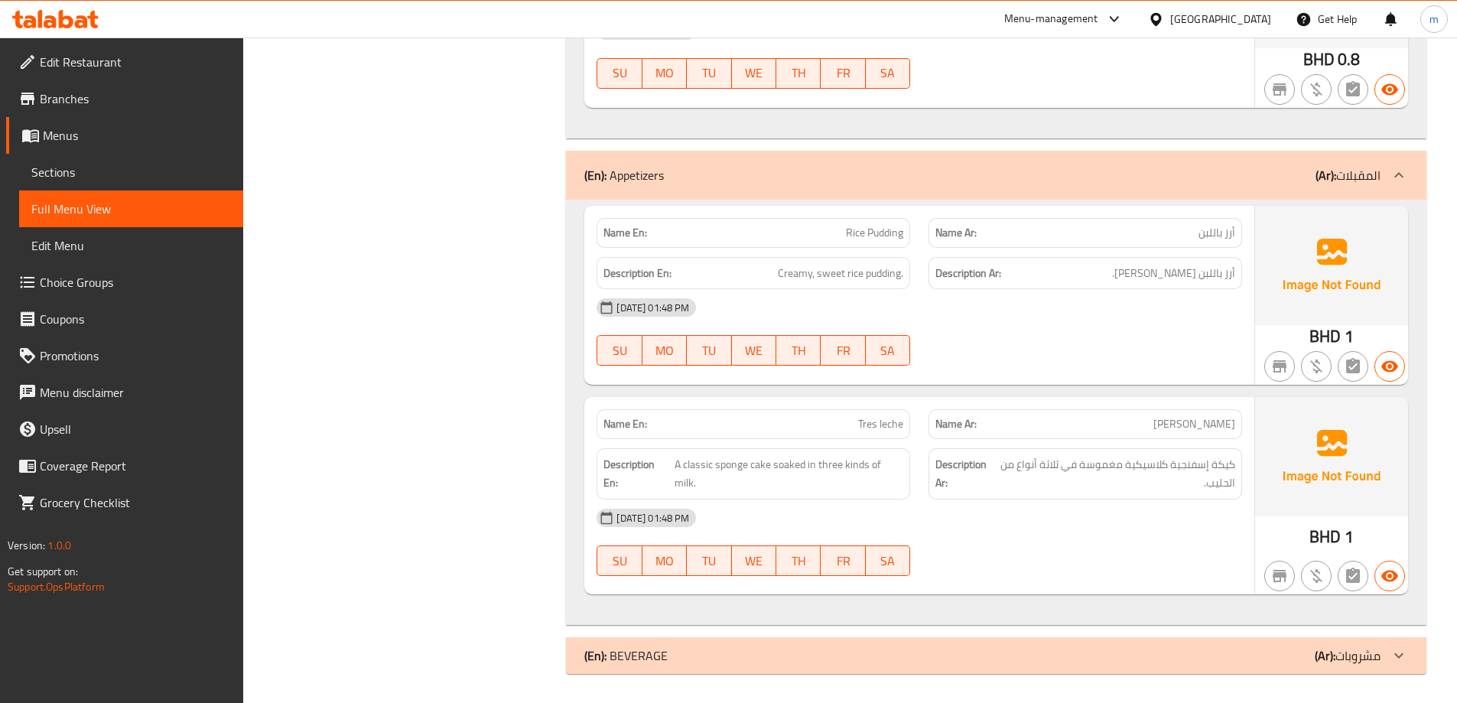
scroll to position [1149, 0]
click at [1292, 662] on div "(En): BEVERAGE (Ar): مشروبات" at bounding box center [982, 654] width 796 height 18
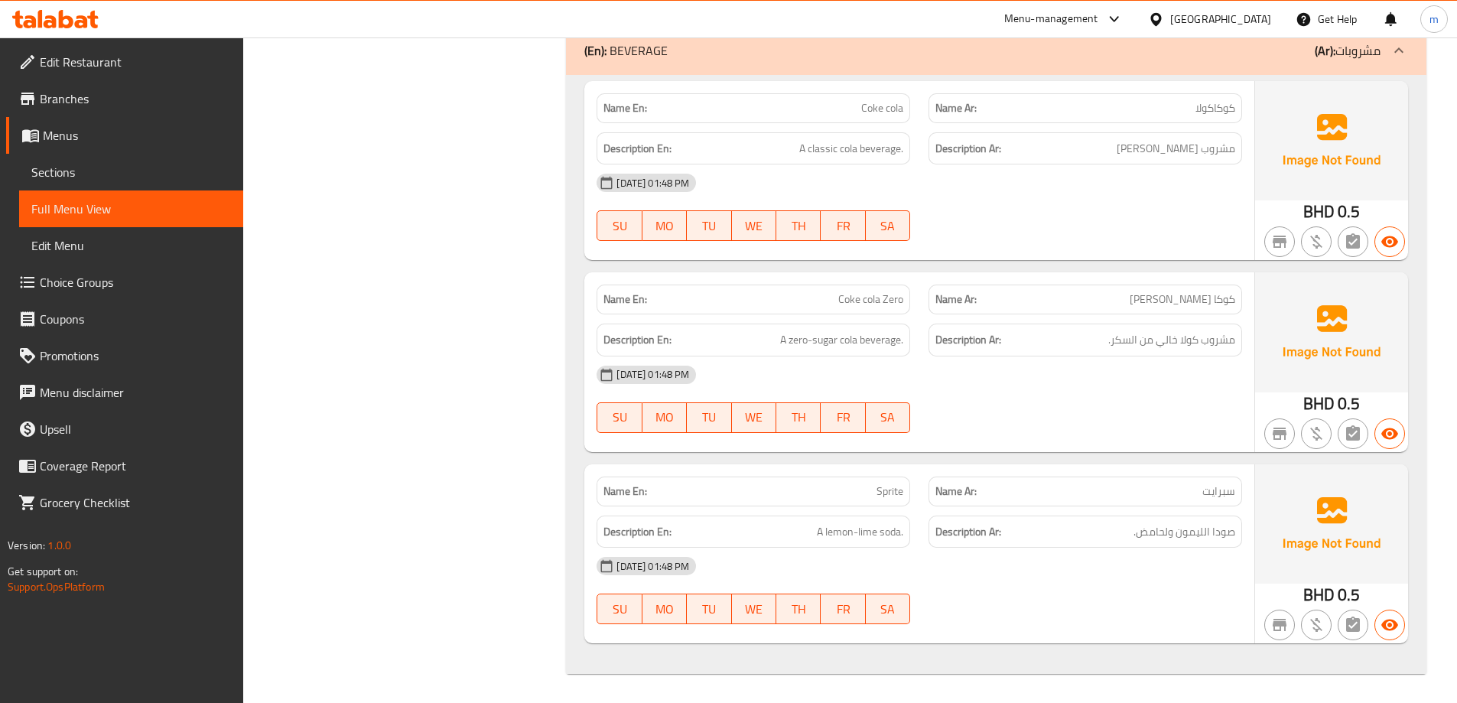
scroll to position [1760, 0]
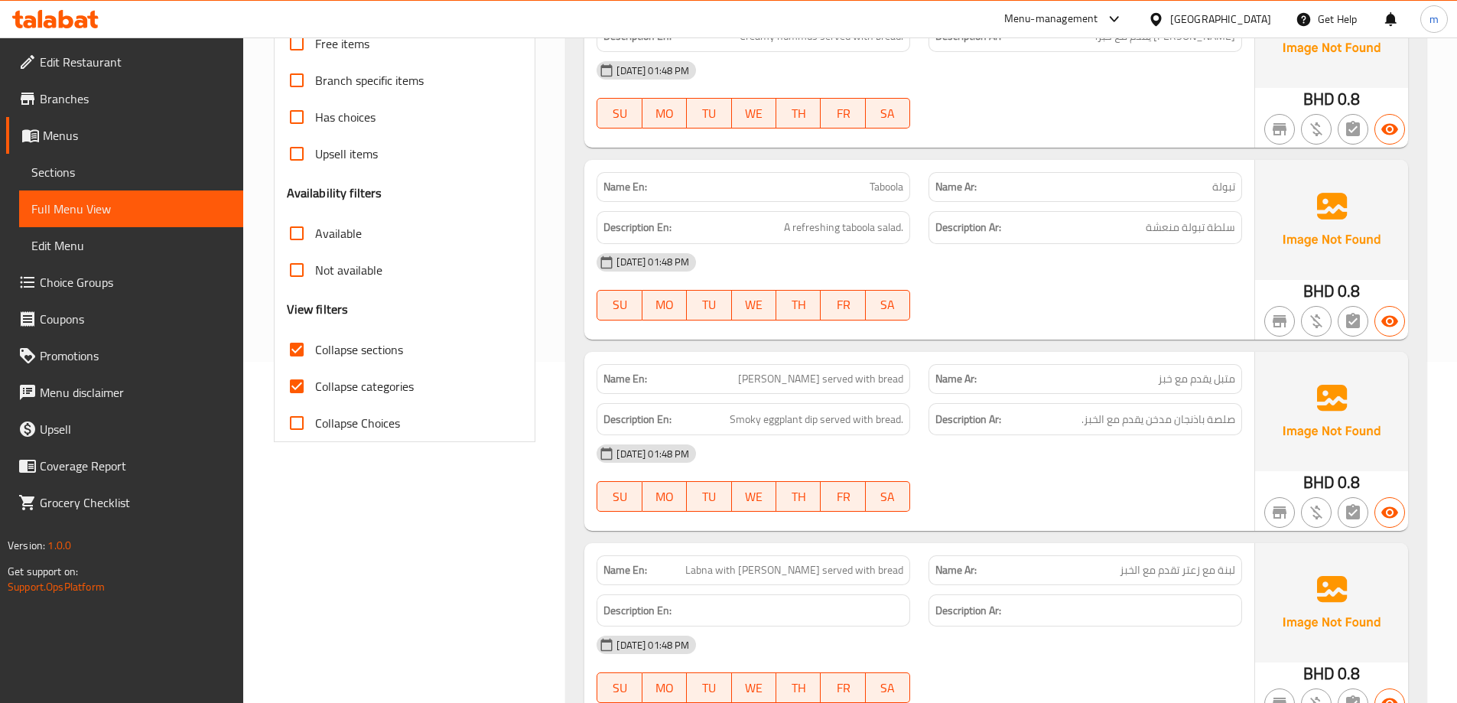
scroll to position [307, 0]
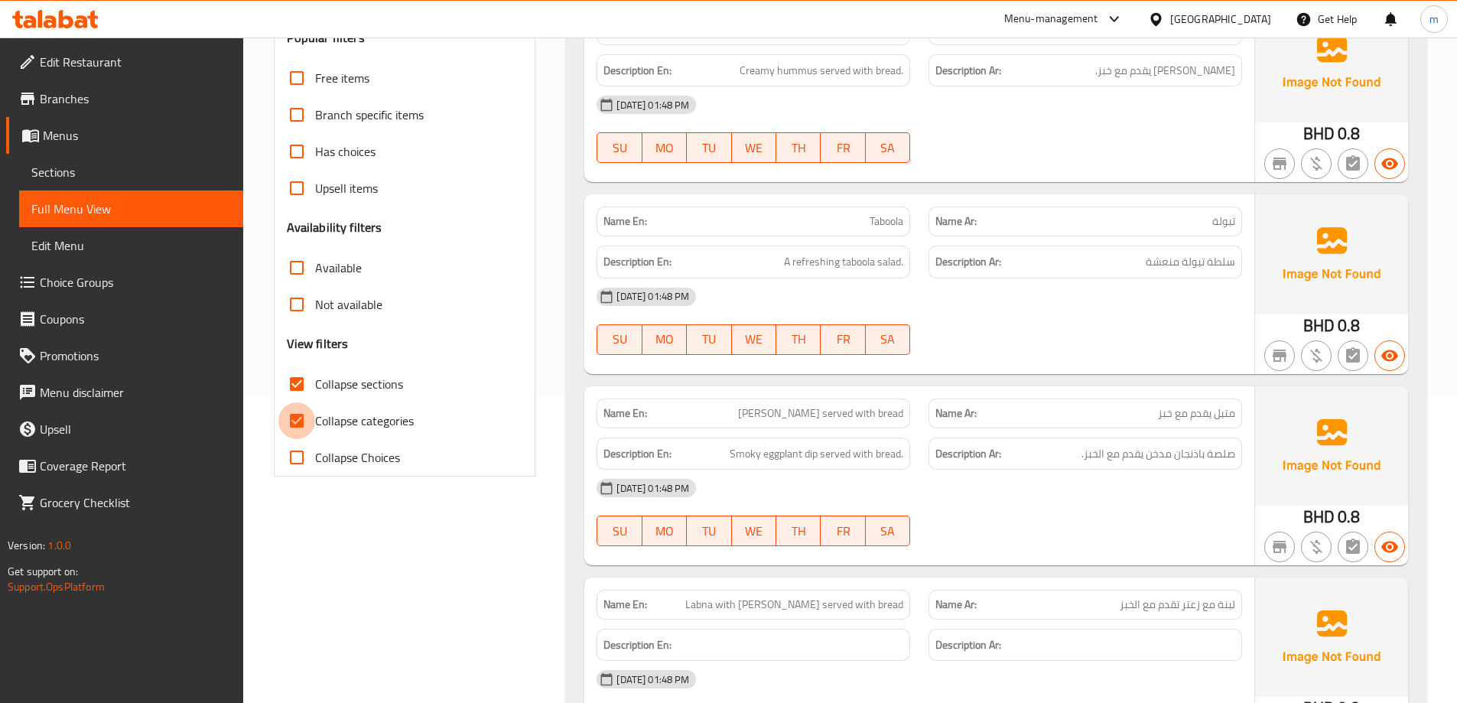
click at [309, 434] on input "Collapse categories" at bounding box center [296, 420] width 37 height 37
checkbox input "false"
click at [334, 386] on span "Collapse sections" at bounding box center [359, 384] width 88 height 18
click at [315, 386] on input "Collapse sections" at bounding box center [296, 384] width 37 height 37
checkbox input "false"
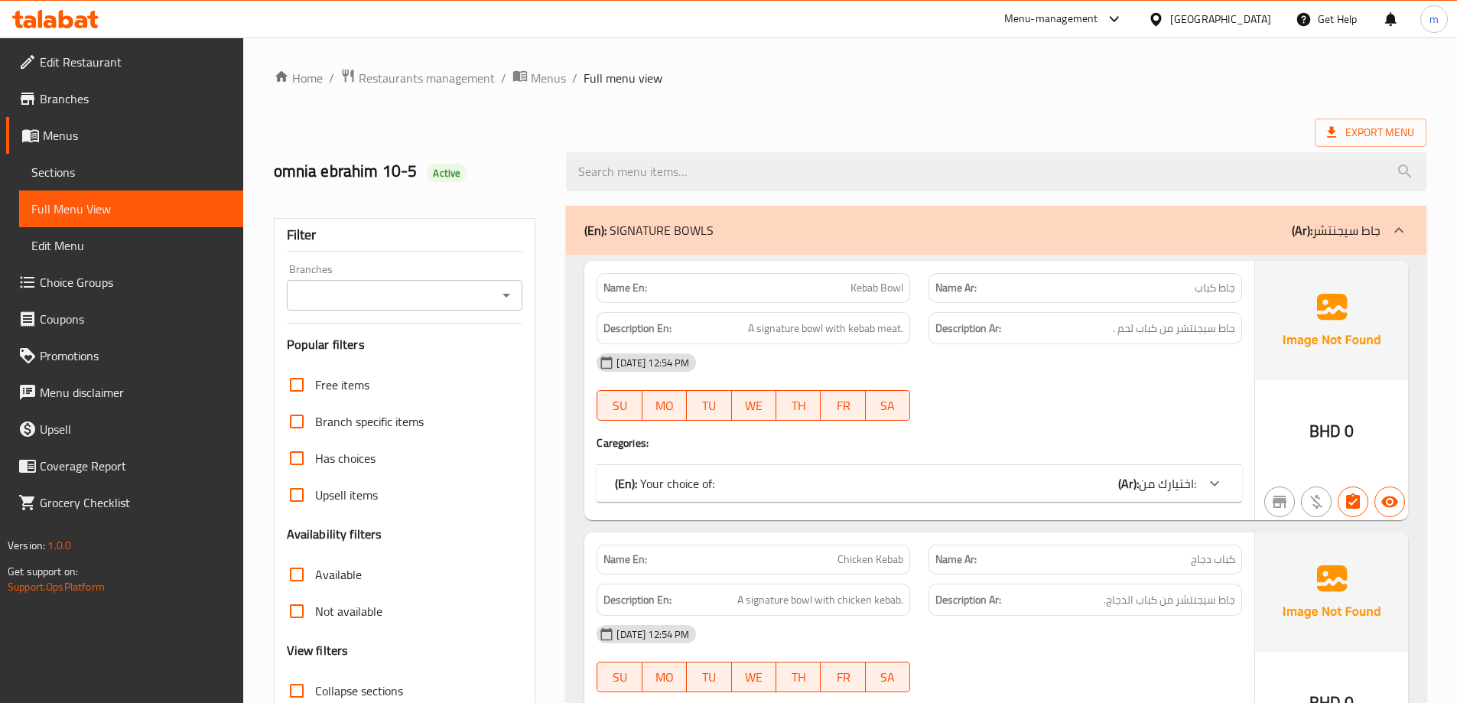
scroll to position [111, 0]
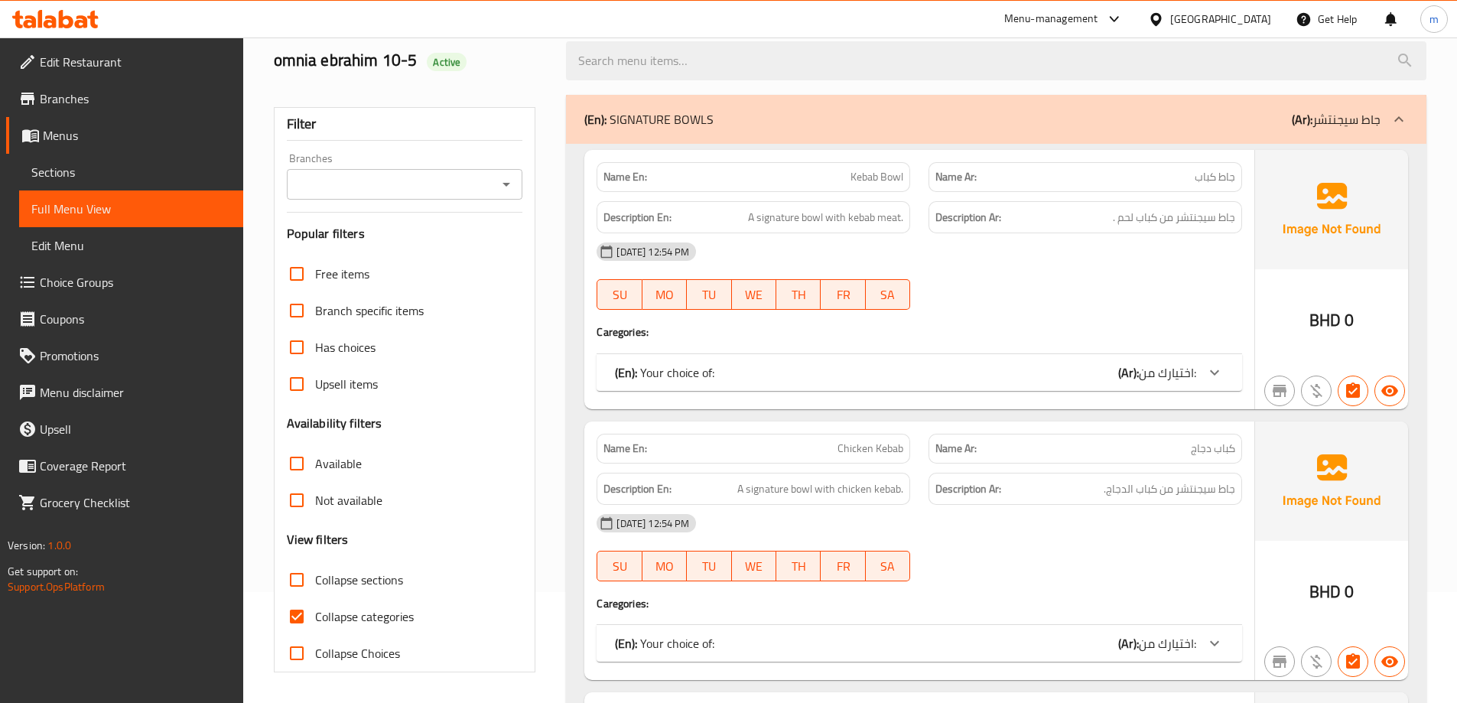
click at [340, 584] on span "Collapse sections" at bounding box center [359, 580] width 88 height 18
click at [315, 584] on input "Collapse sections" at bounding box center [296, 579] width 37 height 37
checkbox input "true"
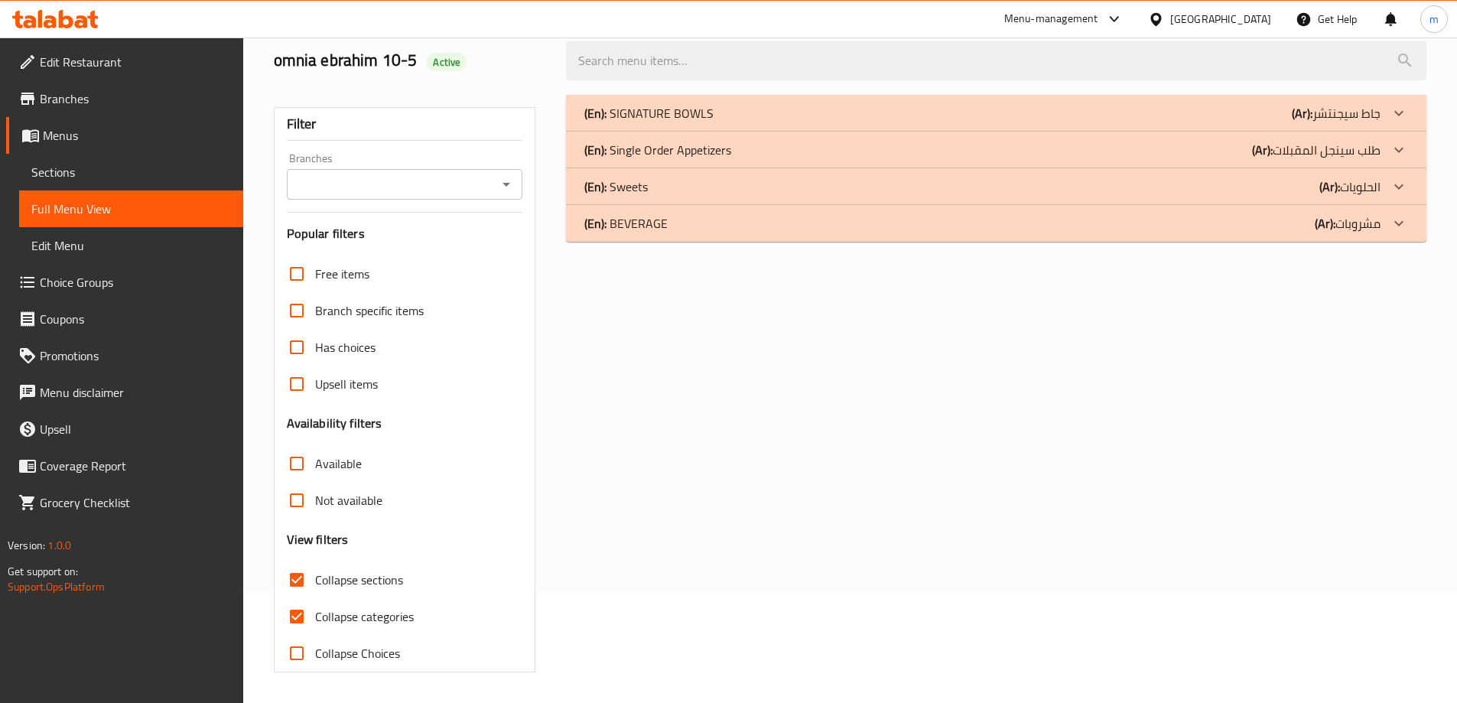
click at [362, 623] on span "Collapse categories" at bounding box center [364, 616] width 99 height 18
click at [315, 623] on input "Collapse categories" at bounding box center [296, 616] width 37 height 37
checkbox input "false"
click at [1280, 145] on p "(Ar): طلب سينجل المقبلات" at bounding box center [1316, 150] width 129 height 18
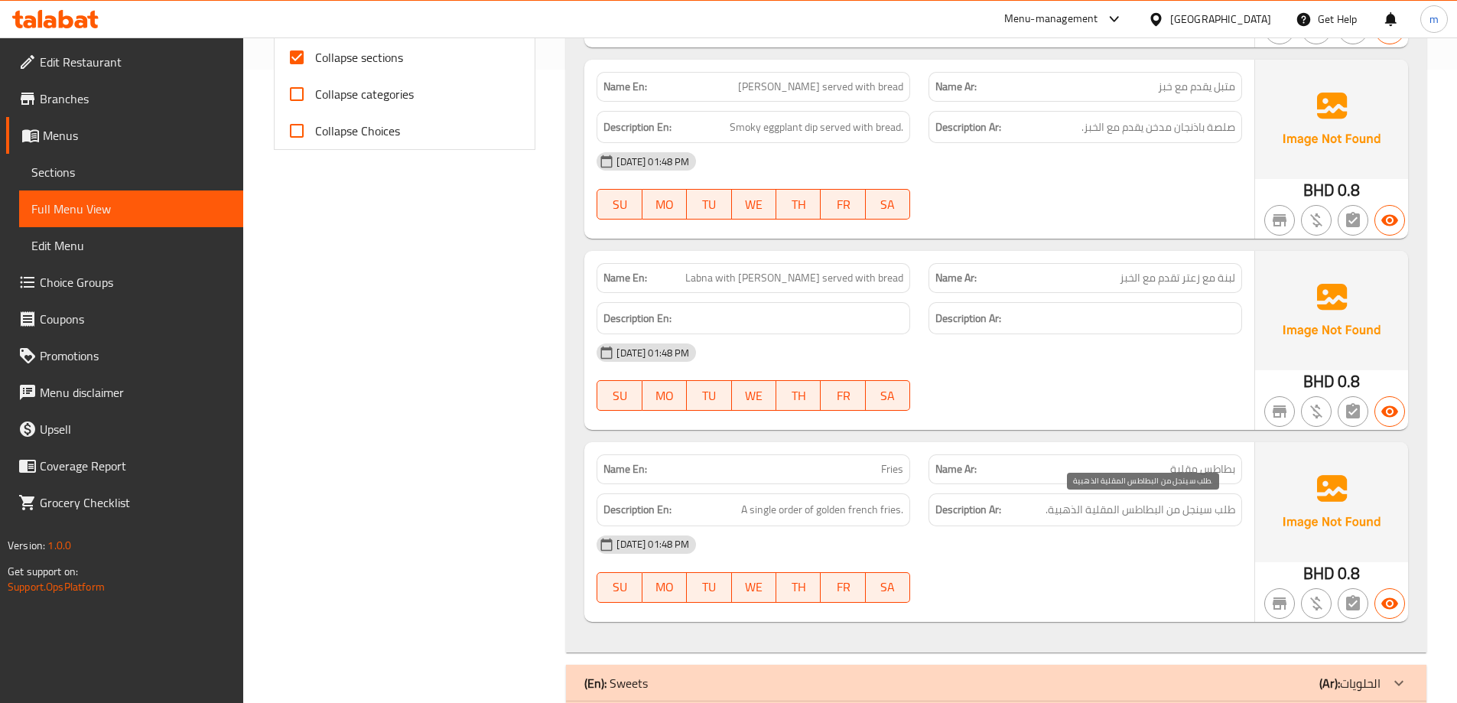
scroll to position [699, 0]
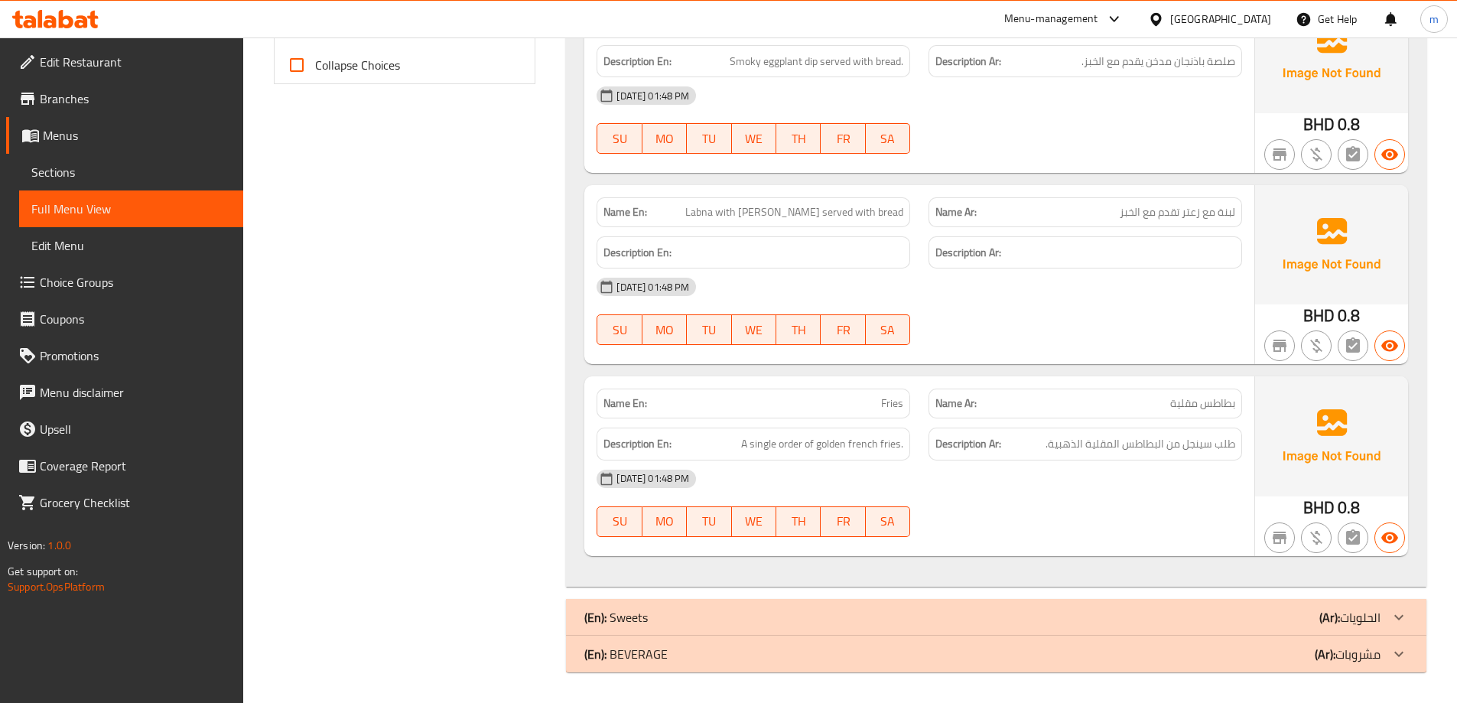
click at [1268, 616] on div "(En): Sweets (Ar): الحلويات" at bounding box center [982, 617] width 796 height 18
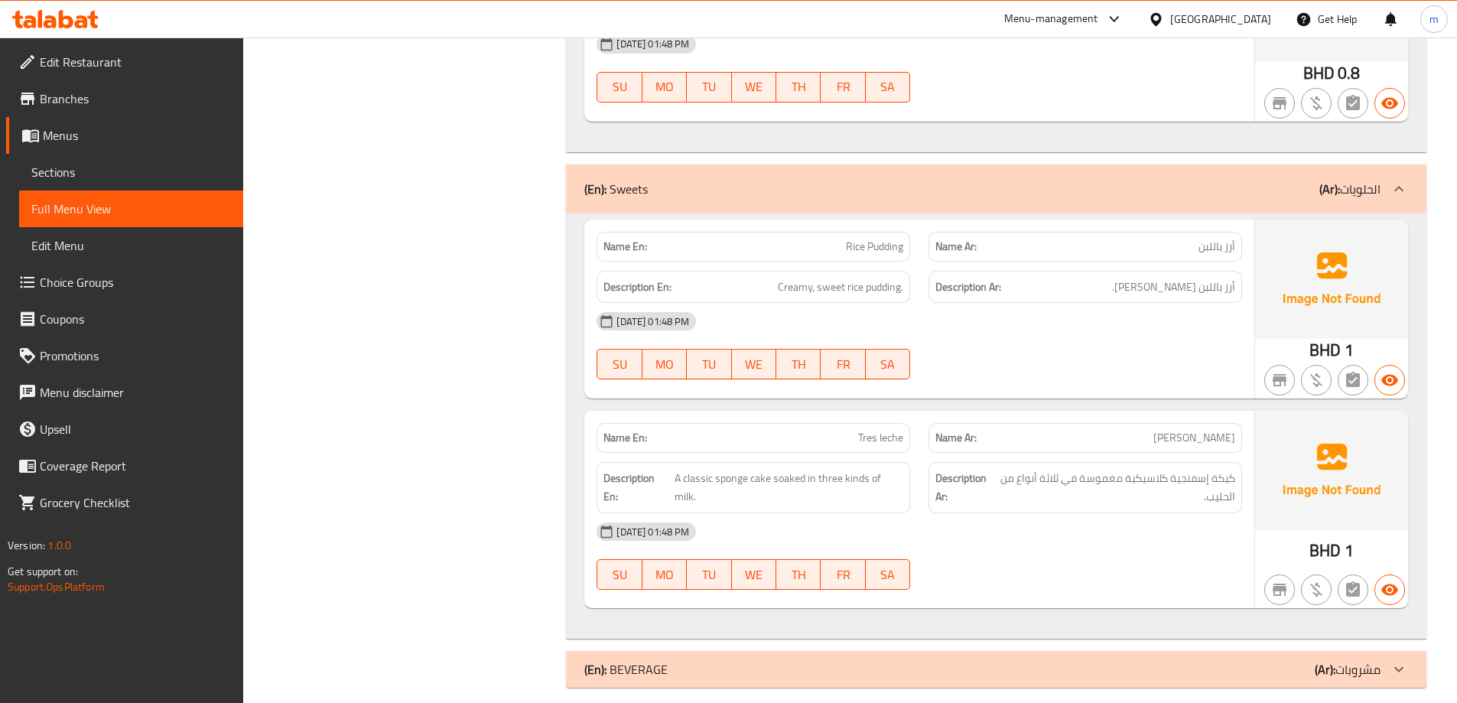
scroll to position [1149, 0]
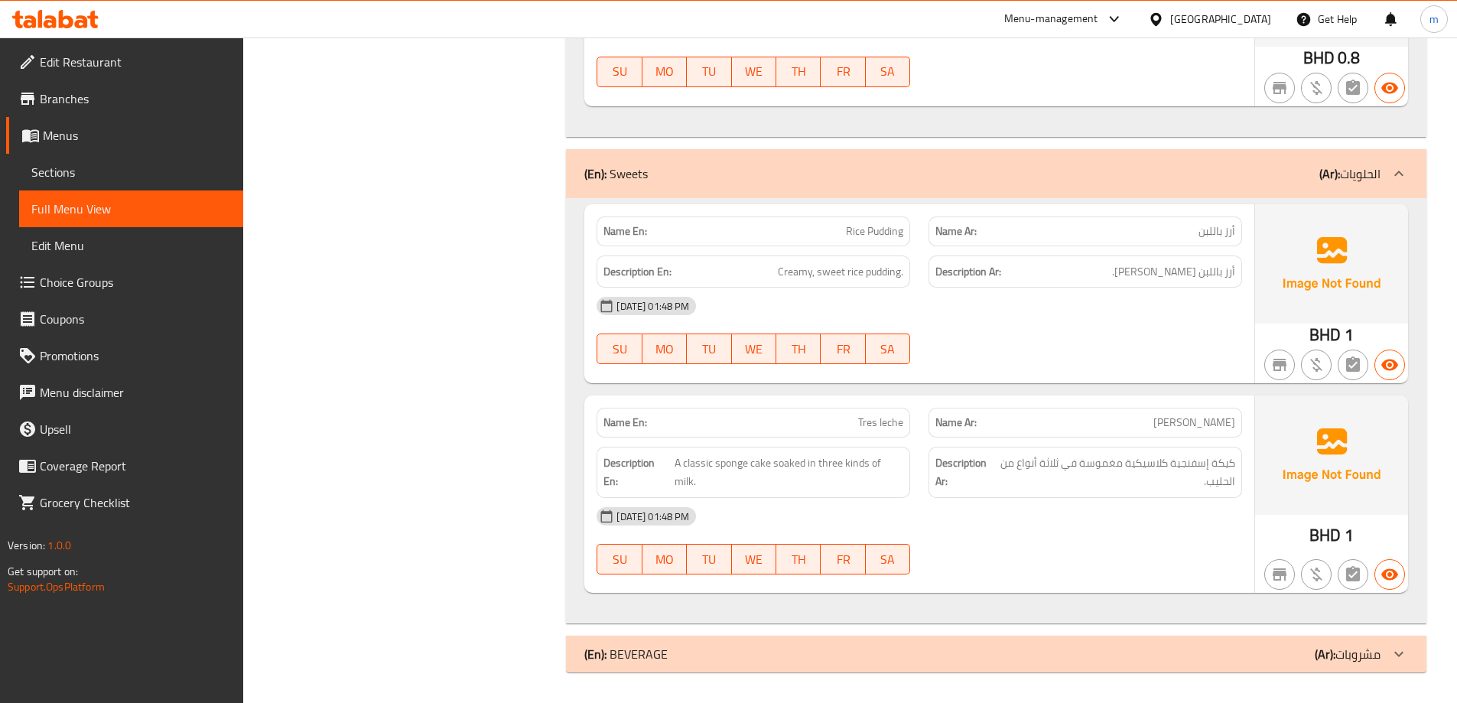
click at [1290, 657] on div "(En): BEVERAGE (Ar): مشروبات" at bounding box center [982, 654] width 796 height 18
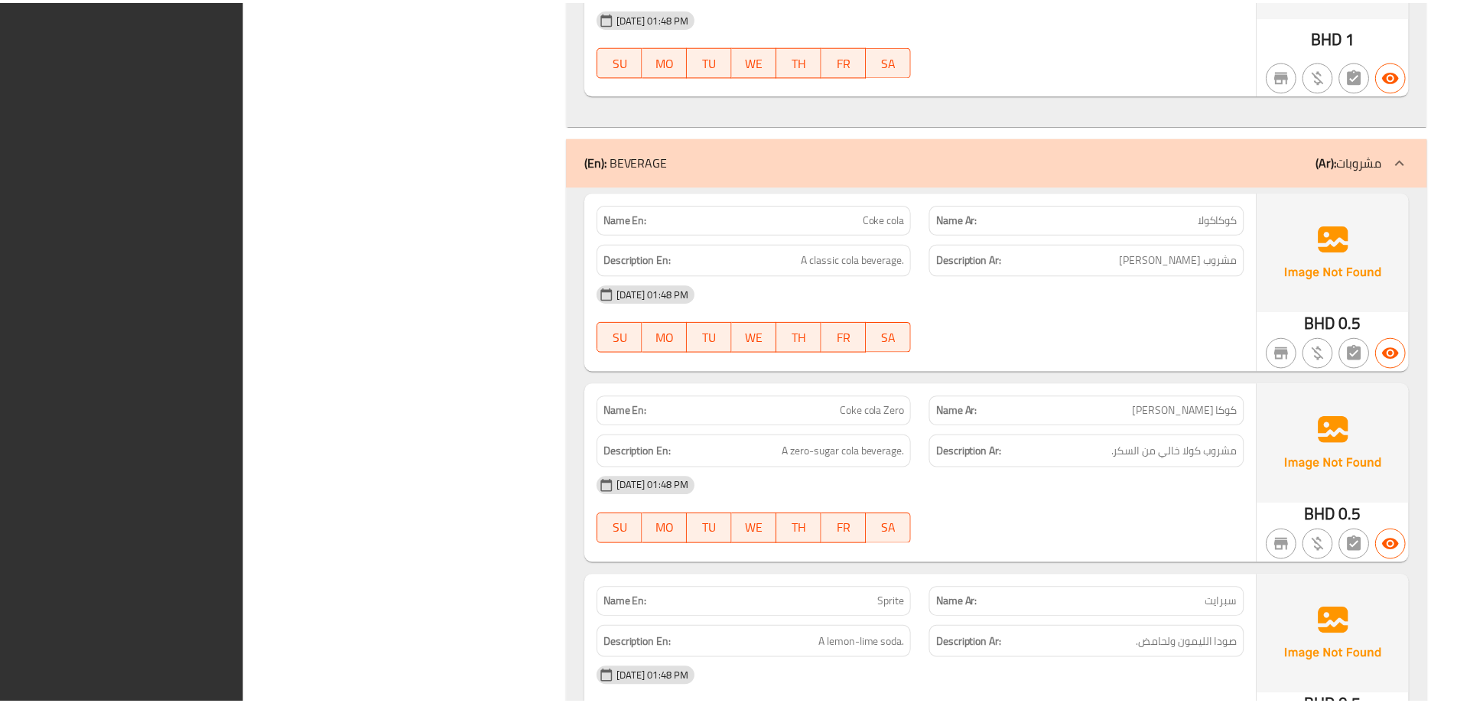
scroll to position [1760, 0]
